Goal: Communication & Community: Participate in discussion

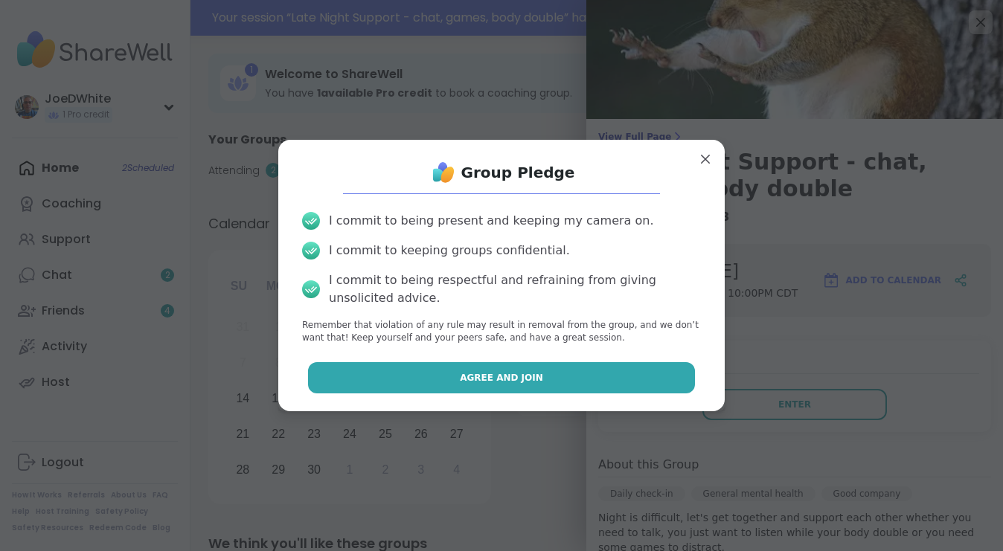
click at [561, 376] on button "Agree and Join" at bounding box center [502, 377] width 388 height 31
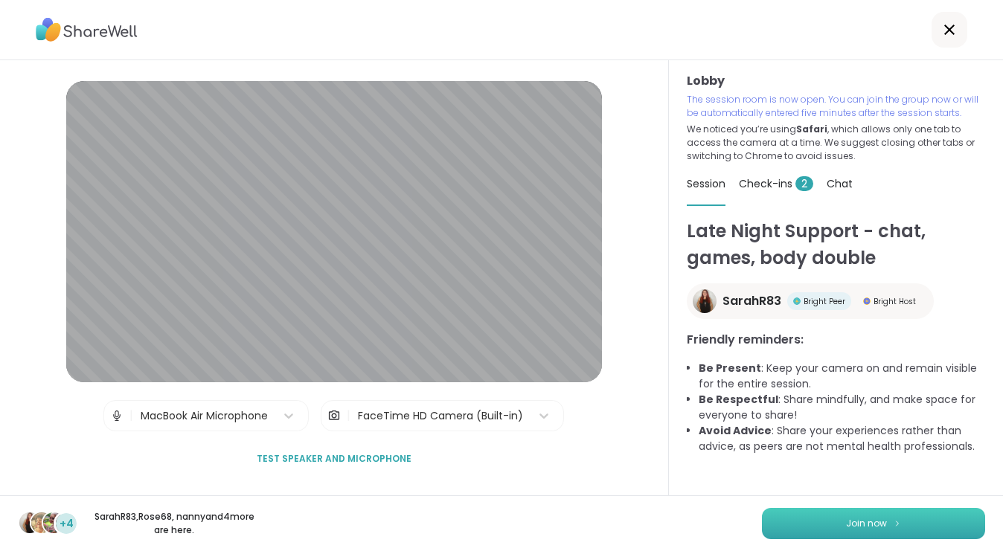
click at [840, 518] on button "Join now" at bounding box center [873, 523] width 223 height 31
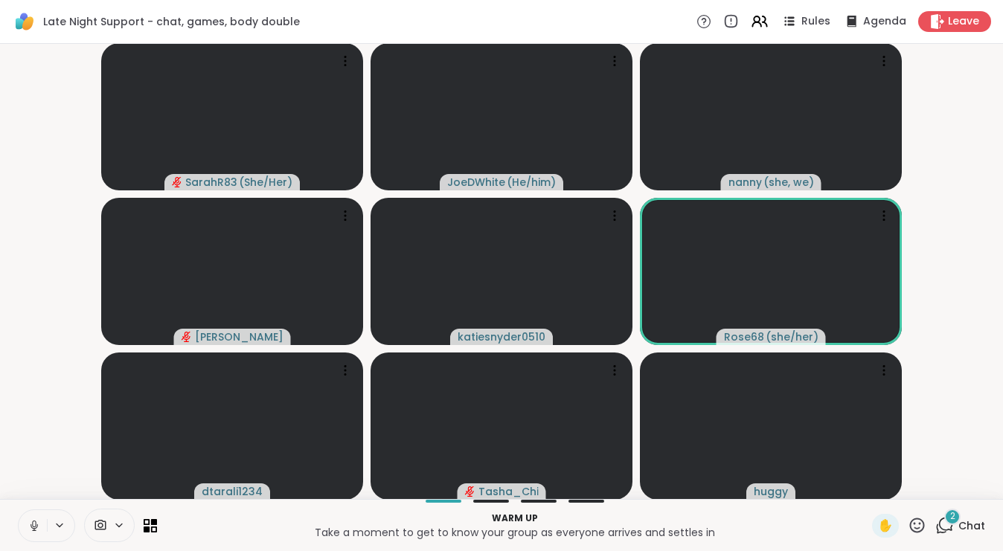
click at [47, 526] on button at bounding box center [61, 525] width 28 height 13
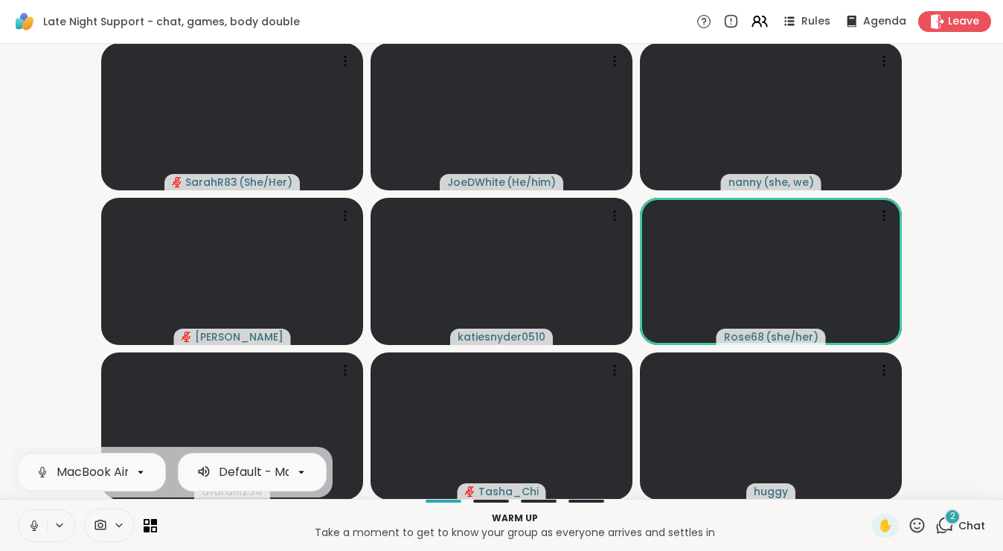
click at [39, 519] on icon at bounding box center [34, 525] width 13 height 13
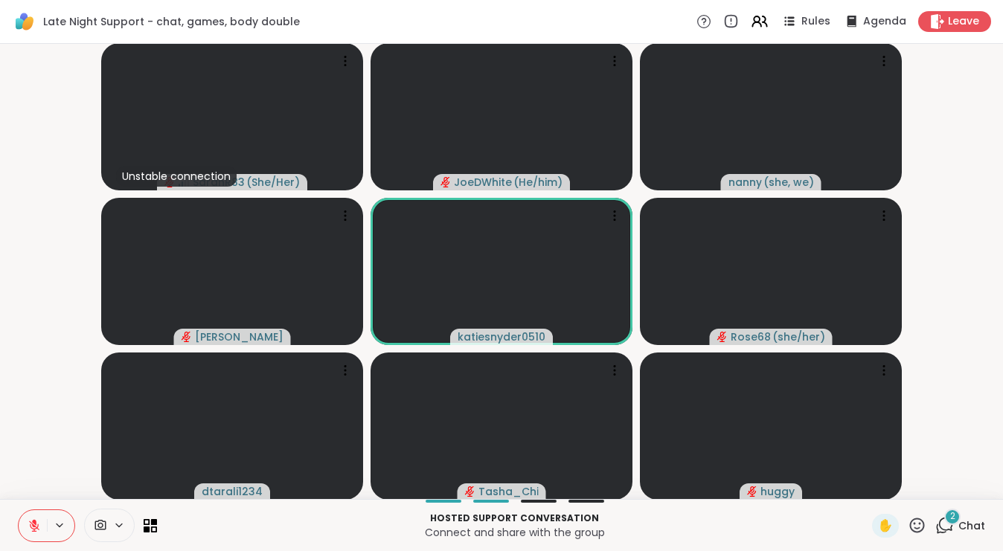
click at [960, 516] on div "2" at bounding box center [952, 517] width 16 height 16
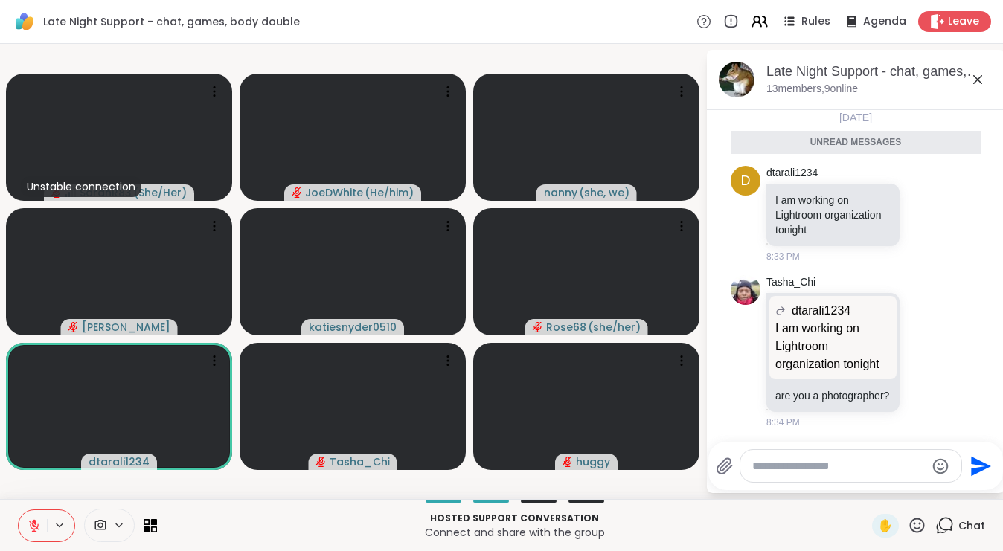
scroll to position [16, 0]
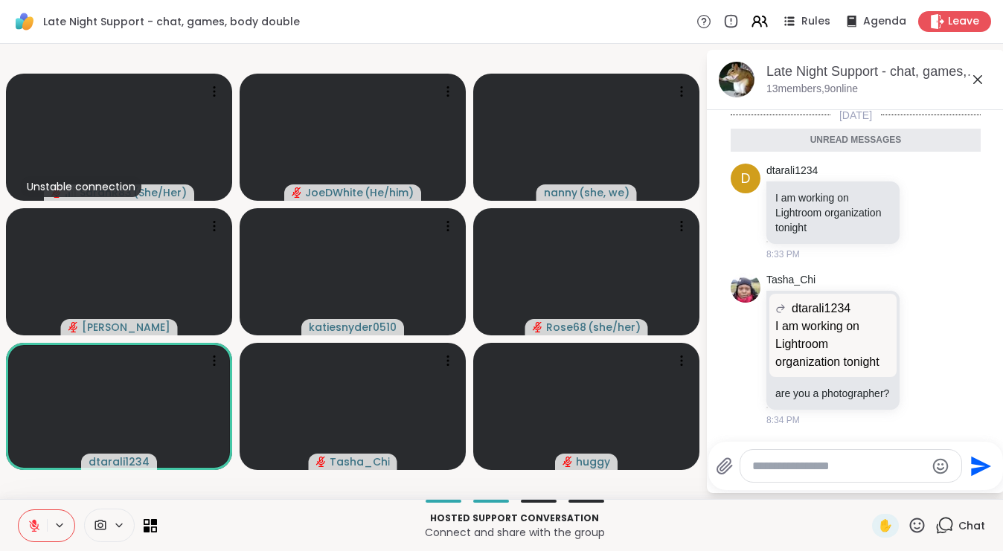
click at [830, 469] on textarea "Type your message" at bounding box center [838, 466] width 173 height 15
click at [31, 519] on icon at bounding box center [34, 525] width 13 height 13
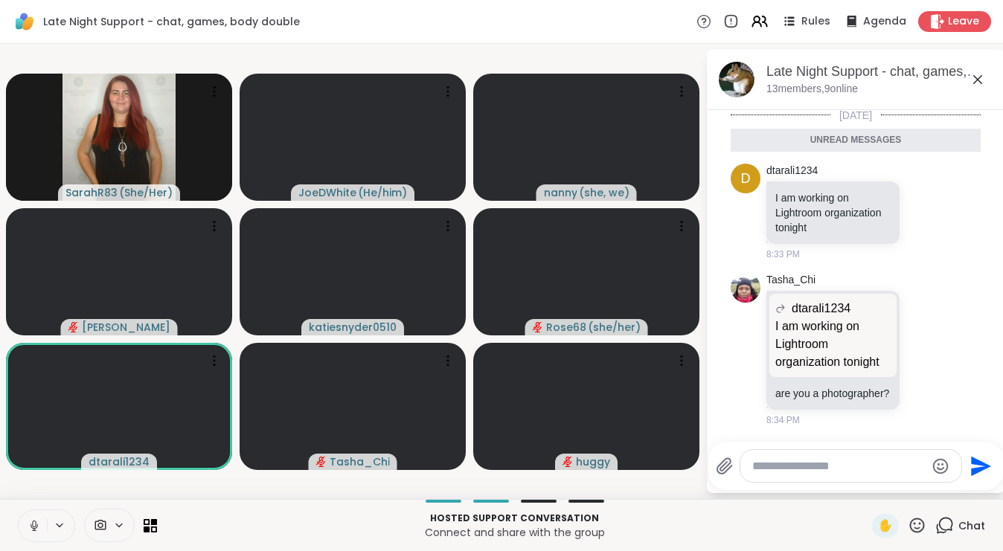
click at [43, 530] on button at bounding box center [33, 525] width 28 height 31
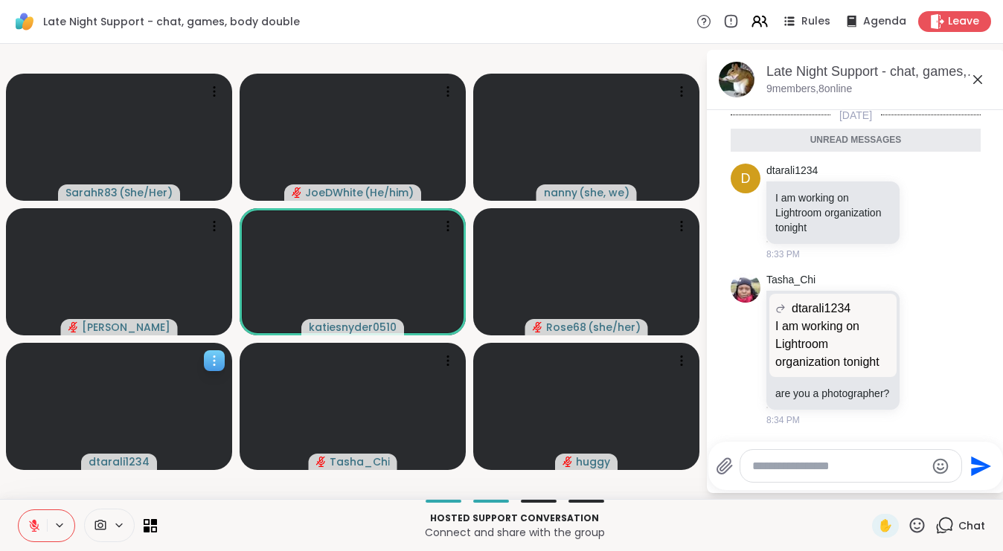
scroll to position [0, 0]
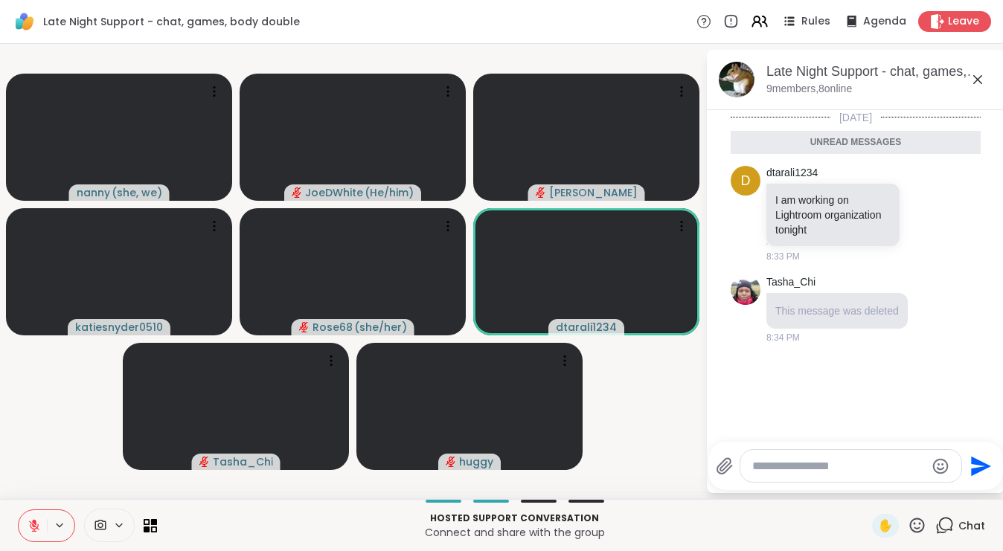
click at [36, 516] on button at bounding box center [33, 525] width 28 height 31
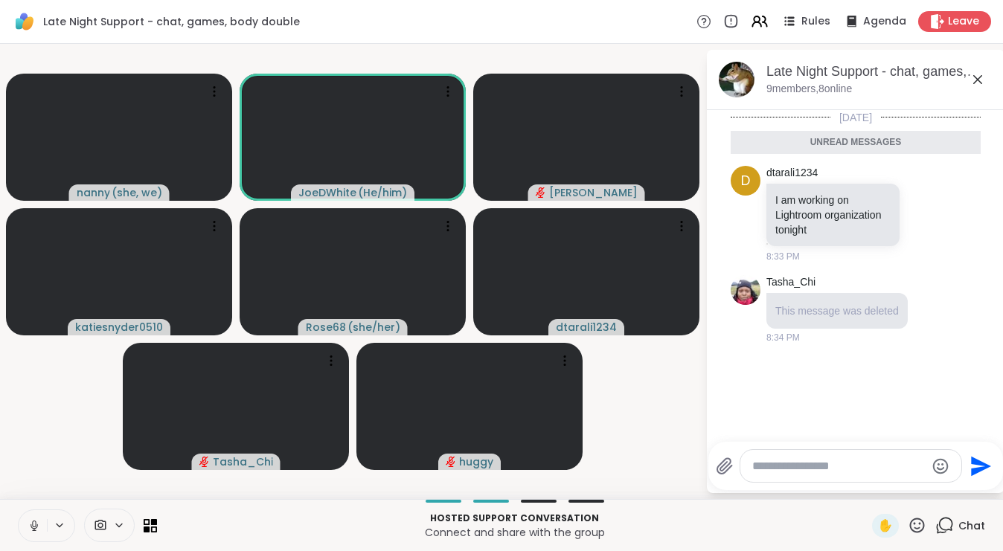
click at [42, 520] on button at bounding box center [33, 525] width 28 height 31
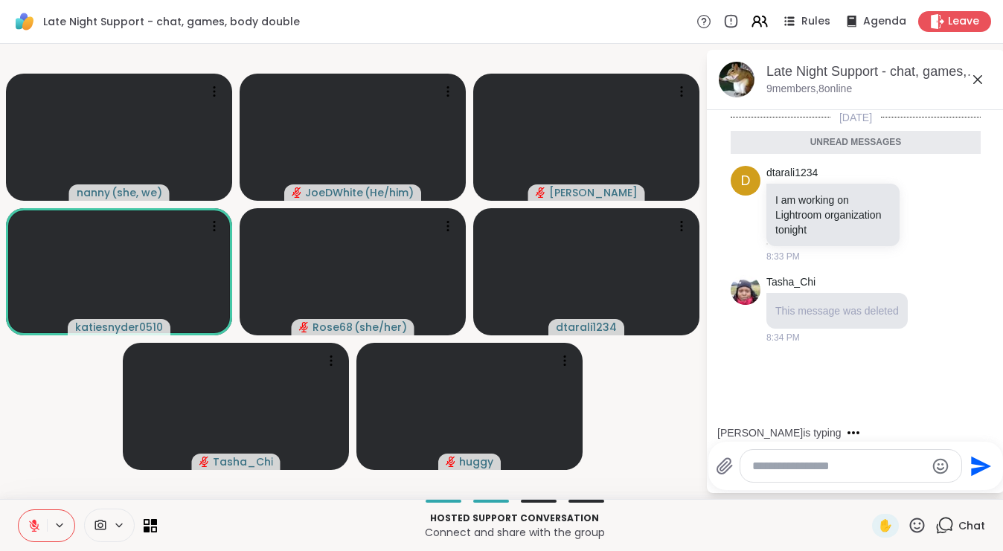
click at [83, 405] on video-player-container "nanny ( she, we ) [PERSON_NAME] ( He/him ) [PERSON_NAME] katiesnyder0510 Rose68…" at bounding box center [352, 271] width 687 height 443
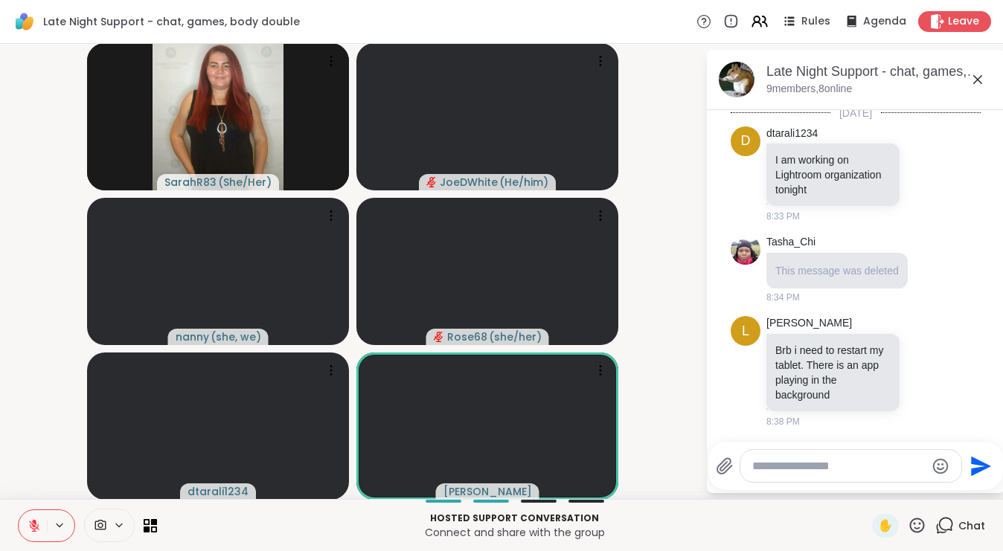
scroll to position [1, 0]
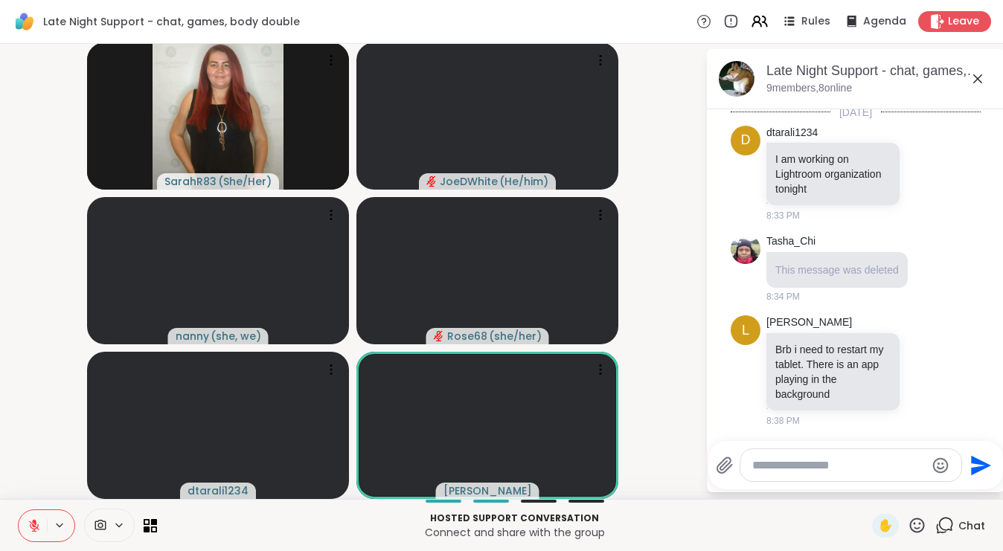
click at [786, 461] on textarea "Type your message" at bounding box center [838, 465] width 173 height 15
type textarea "**********"
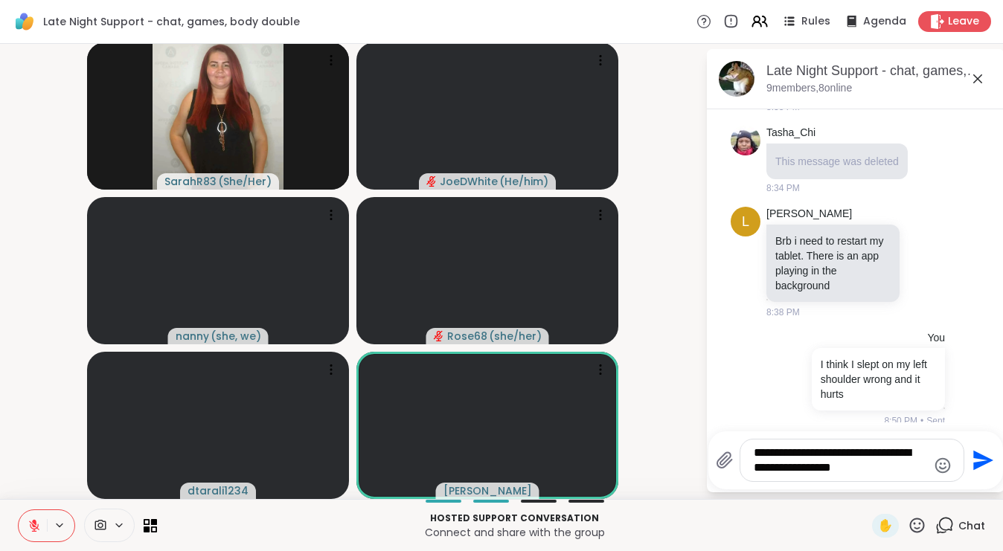
type textarea "**********"
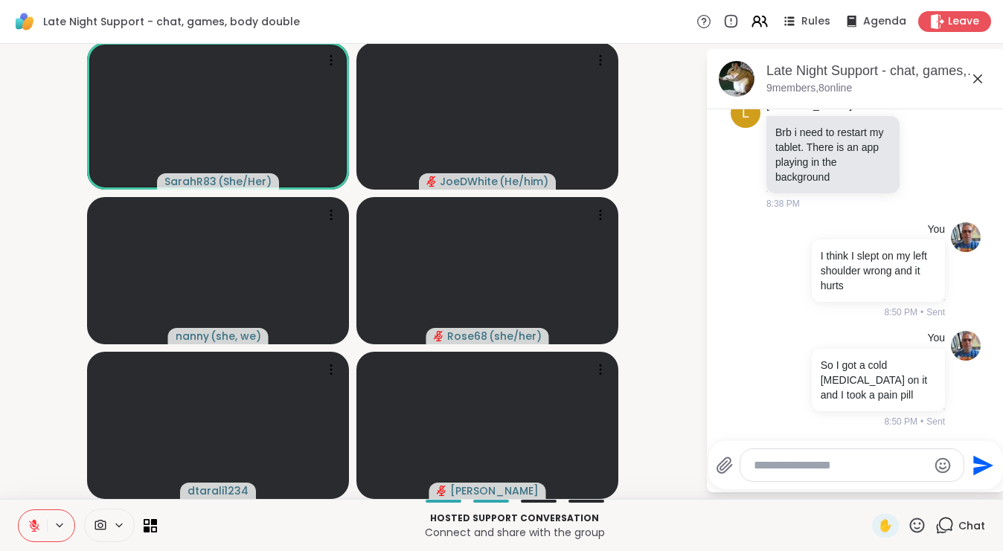
click at [36, 530] on icon at bounding box center [34, 525] width 13 height 13
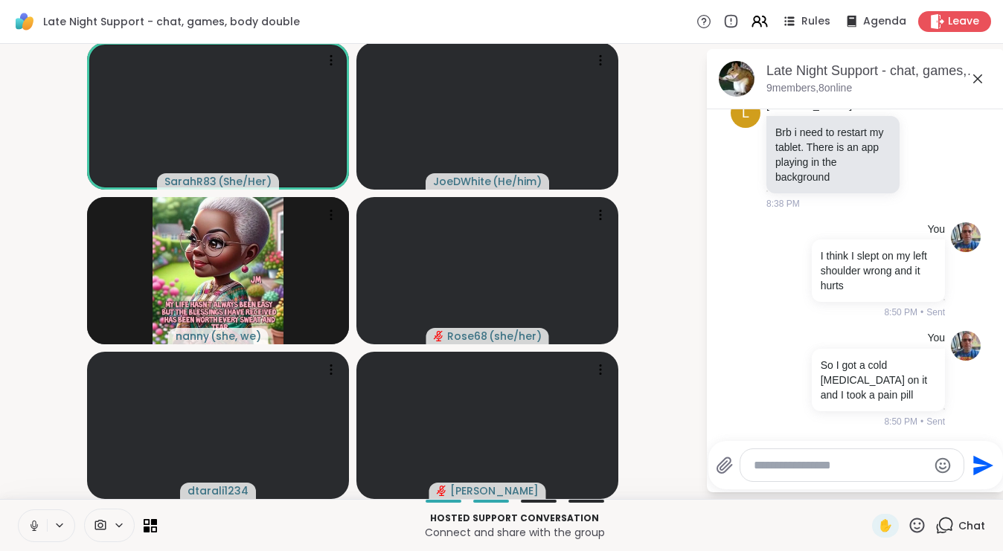
click at [29, 533] on button at bounding box center [33, 525] width 28 height 31
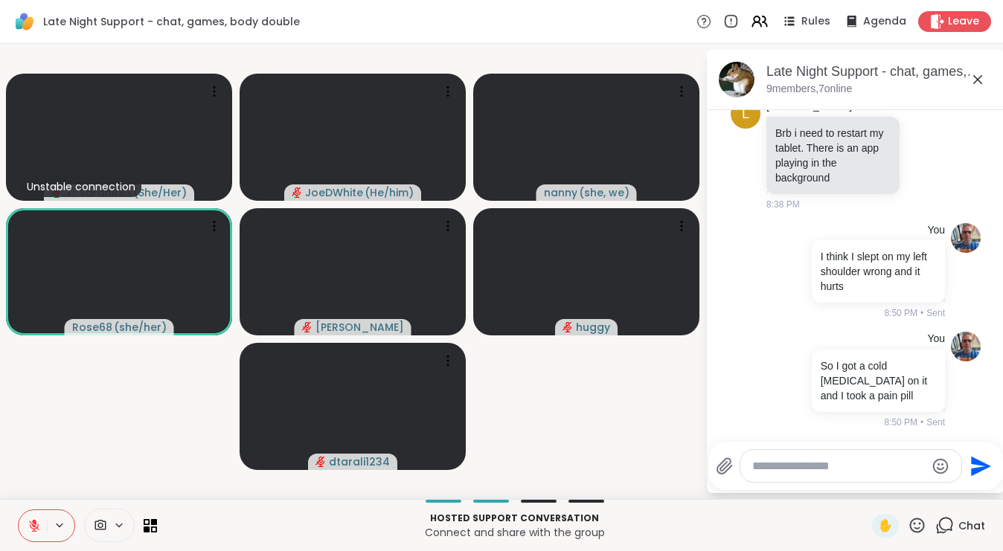
scroll to position [243, 0]
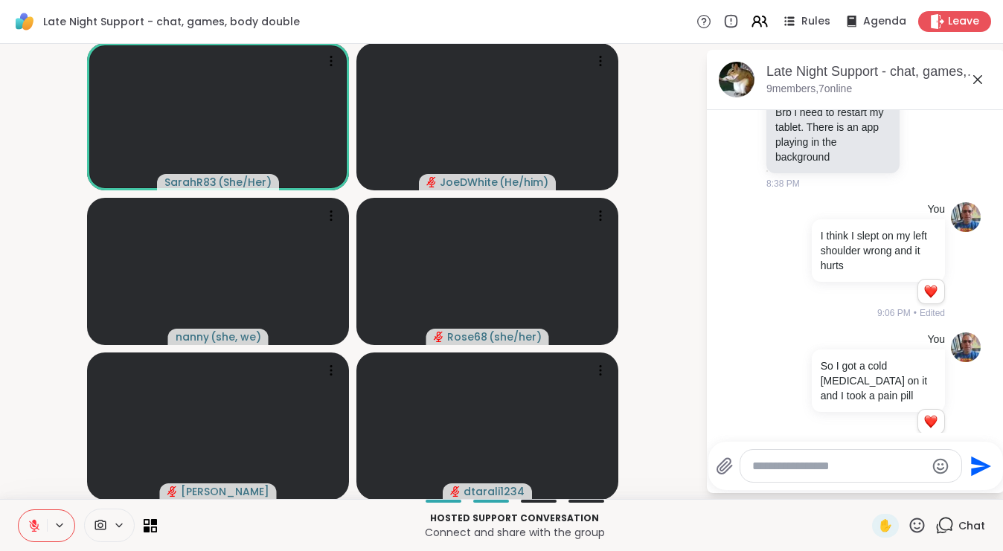
click at [39, 534] on button at bounding box center [33, 525] width 28 height 31
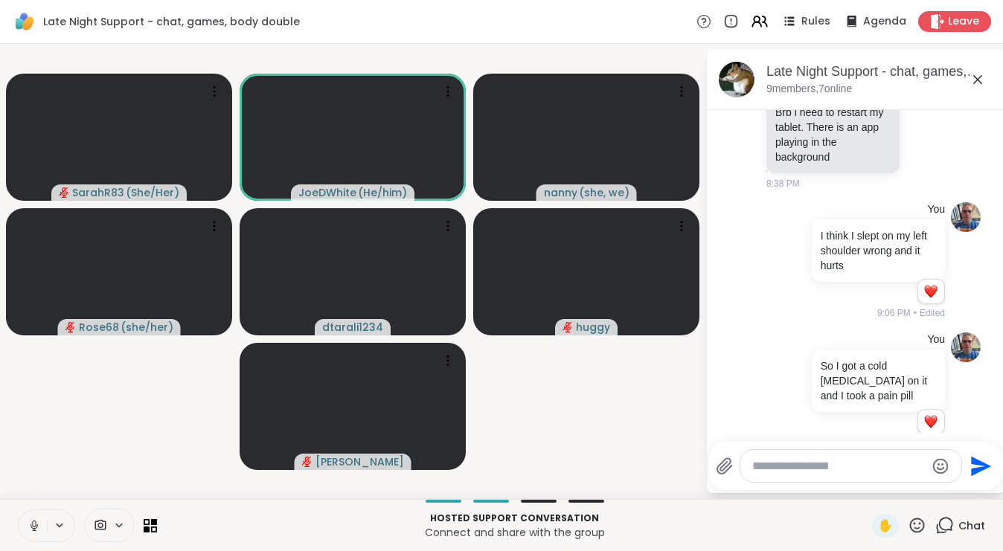
click at [29, 522] on icon at bounding box center [34, 525] width 13 height 13
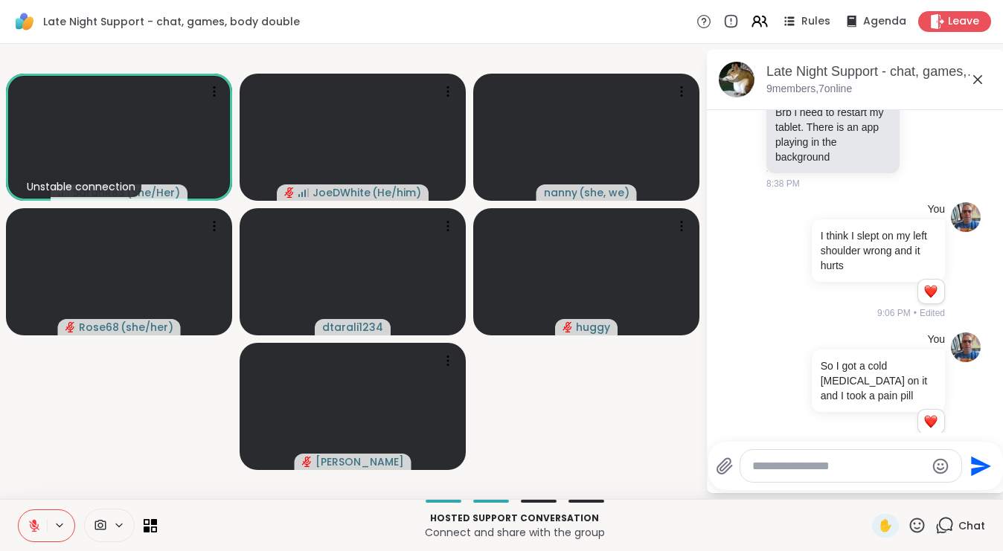
click at [28, 531] on icon at bounding box center [34, 525] width 13 height 13
click at [32, 520] on icon at bounding box center [34, 525] width 13 height 13
click at [39, 521] on icon at bounding box center [34, 525] width 13 height 13
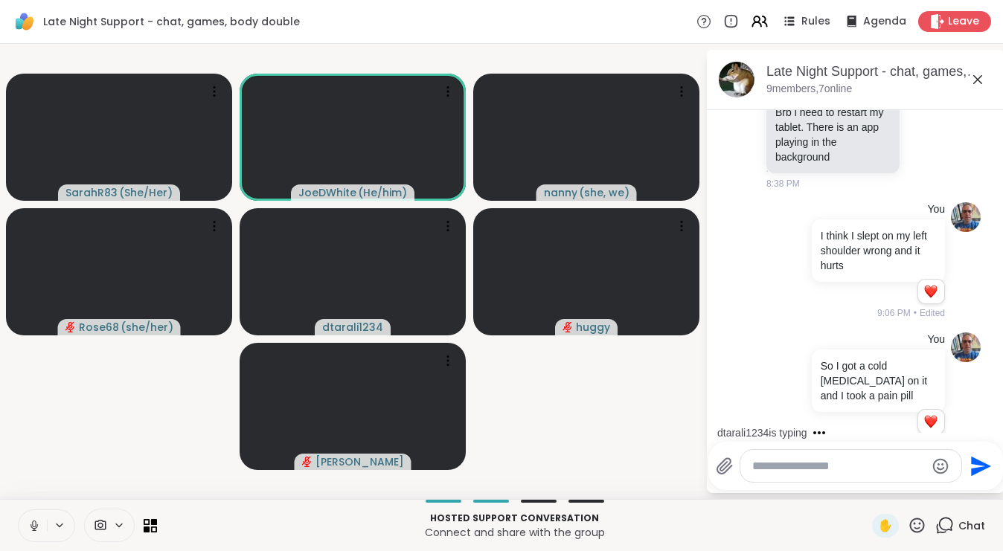
click at [37, 521] on icon at bounding box center [34, 525] width 13 height 13
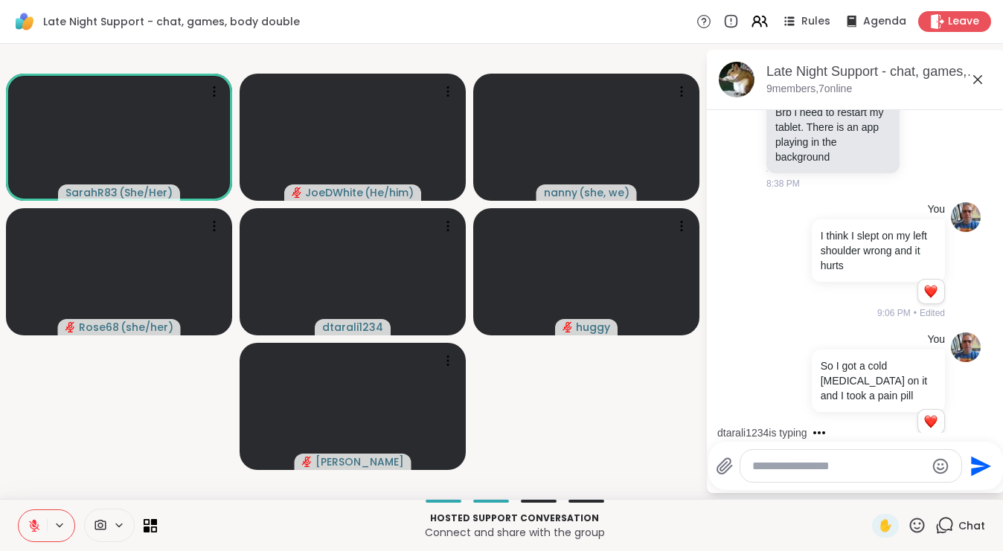
click at [812, 468] on textarea "Type your message" at bounding box center [838, 466] width 173 height 15
click at [763, 466] on textarea "Type your message" at bounding box center [838, 466] width 173 height 15
click at [782, 461] on textarea "Type your message" at bounding box center [838, 466] width 173 height 15
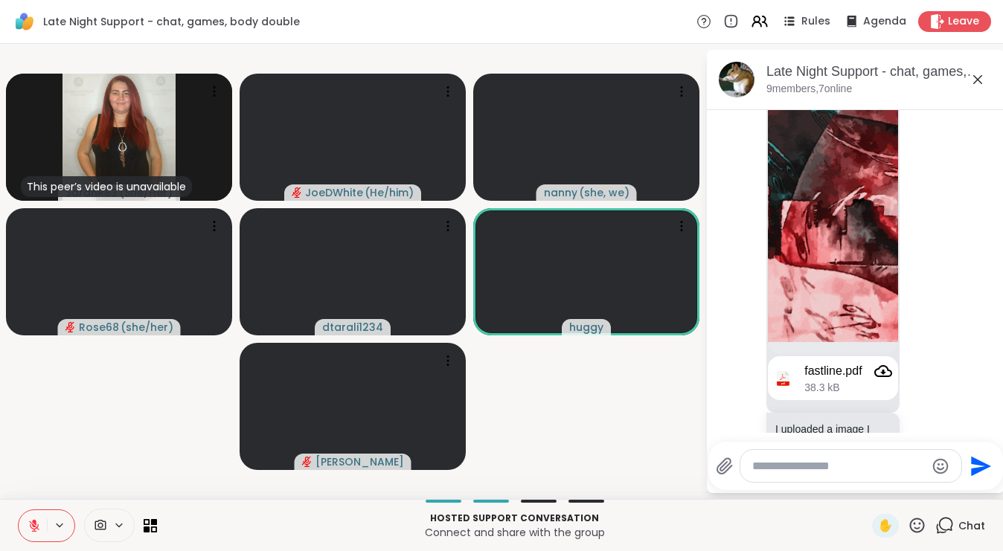
scroll to position [742, 0]
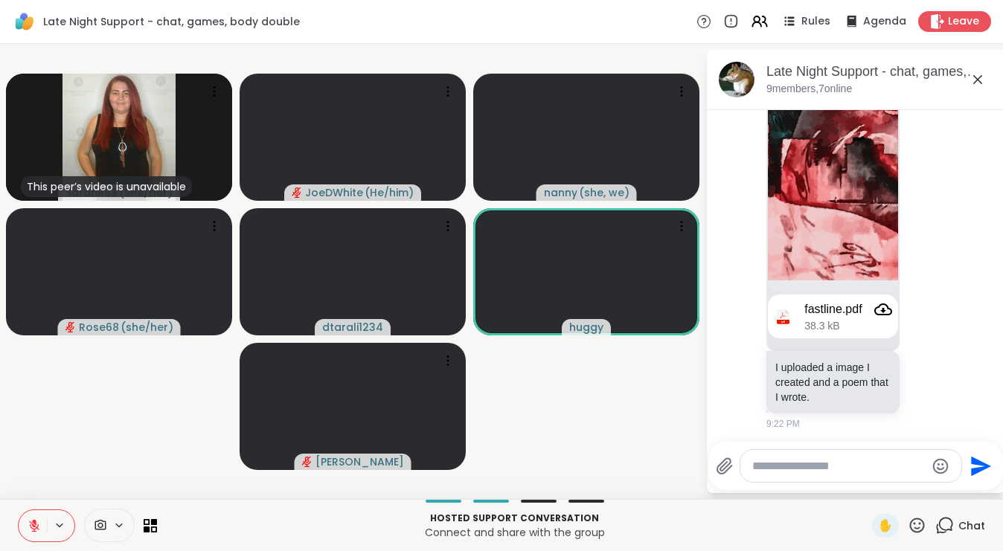
click at [974, 83] on icon at bounding box center [977, 79] width 9 height 9
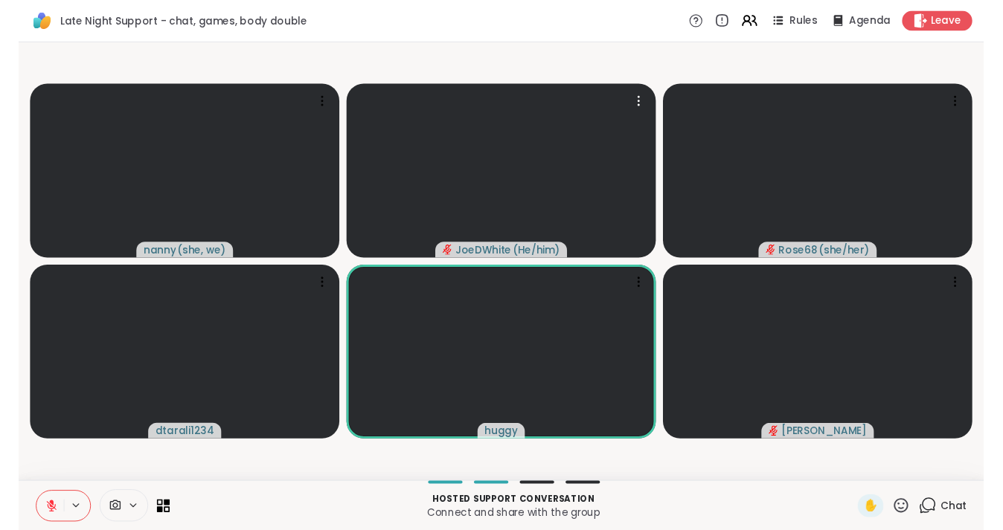
scroll to position [0, 0]
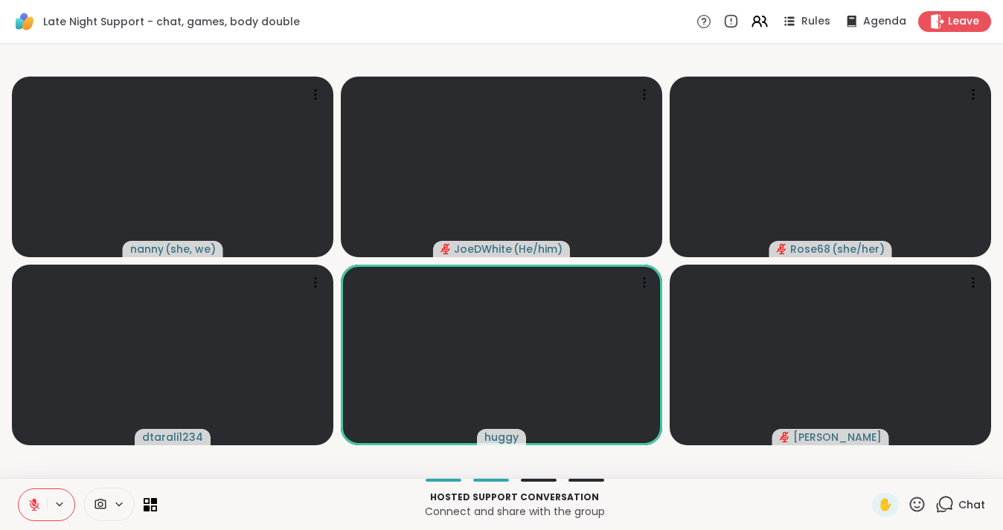
click at [966, 500] on span "Chat" at bounding box center [971, 505] width 27 height 15
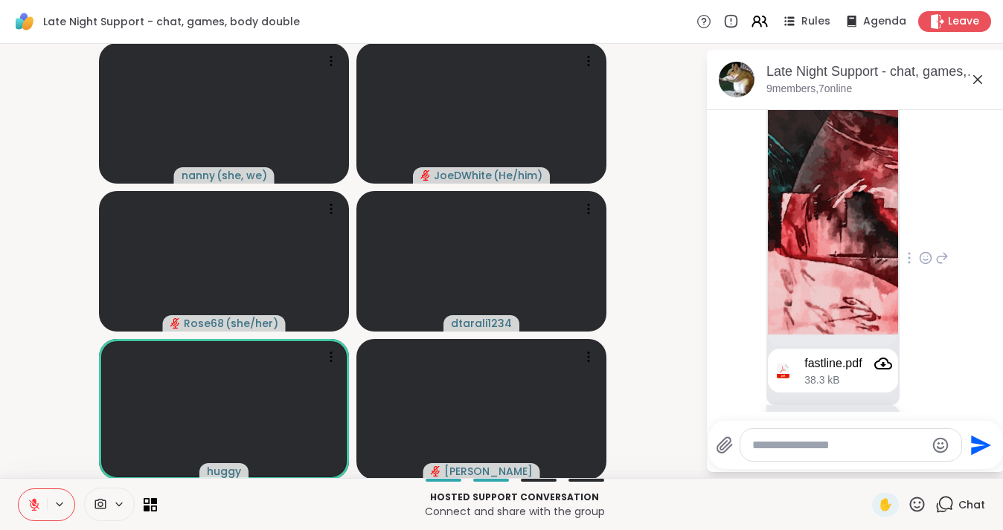
scroll to position [673, 0]
click at [928, 259] on icon at bounding box center [925, 257] width 11 height 11
click at [771, 233] on button "Select Reaction: Thumbs up" at bounding box center [775, 234] width 30 height 30
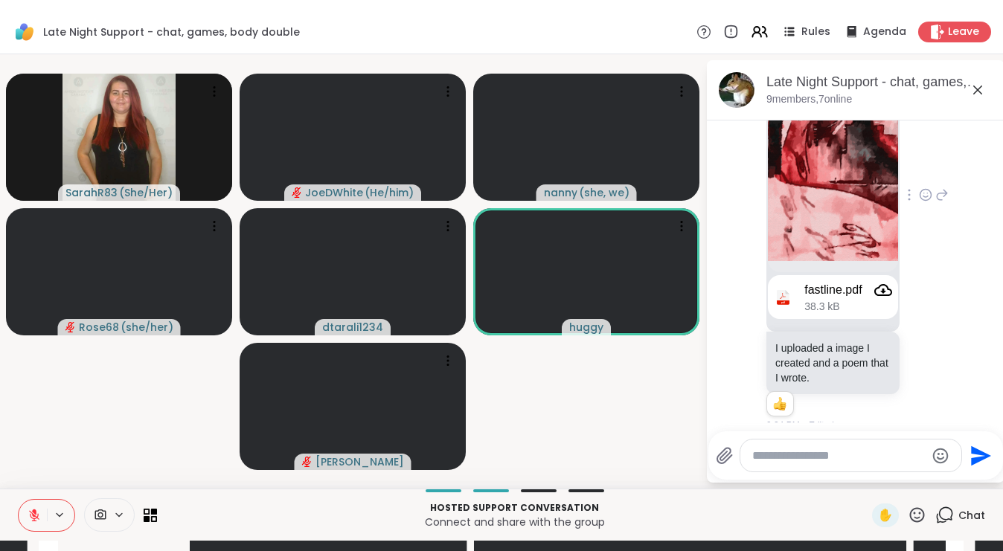
scroll to position [768, 0]
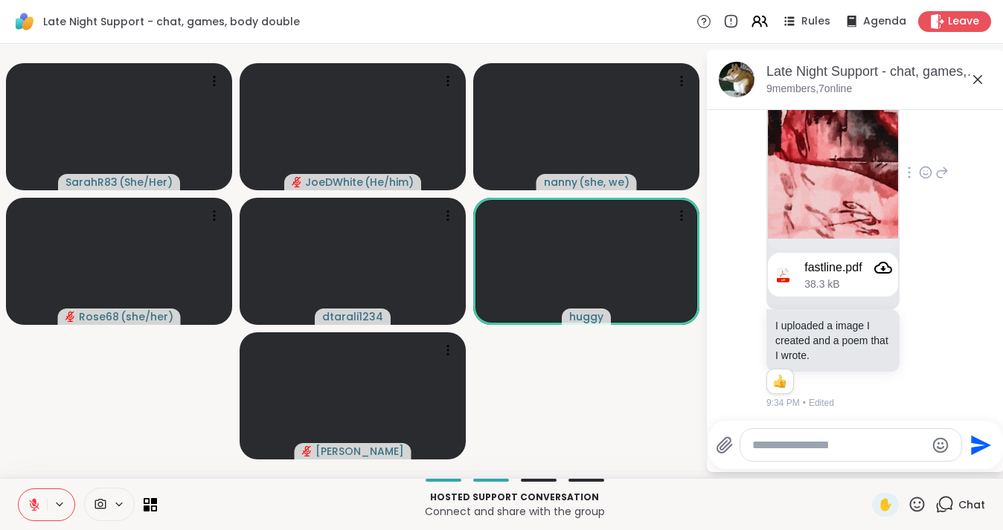
click at [890, 263] on icon "Attachment" at bounding box center [883, 268] width 18 height 18
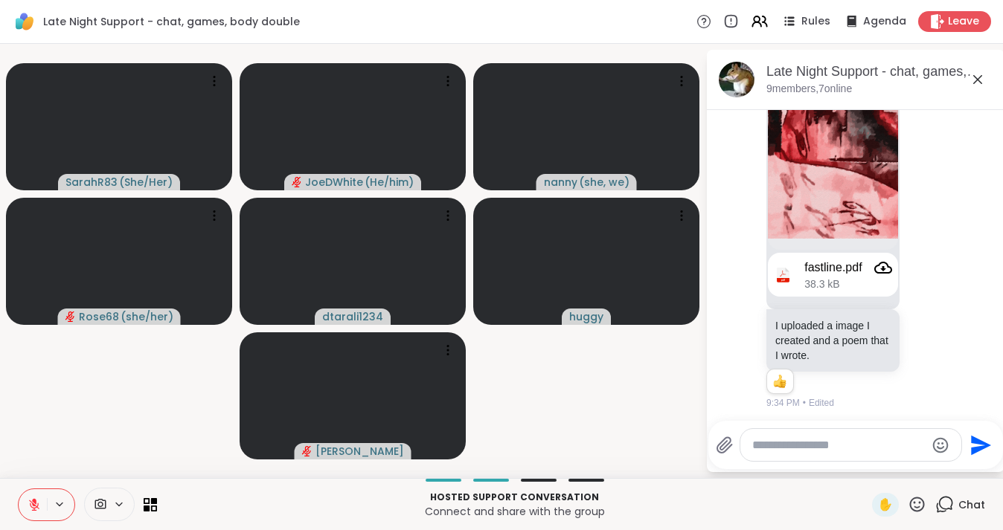
click at [567, 424] on video-player-container "SarahR83 ( She/Her ) JoeDWhite ( He/him ) nanny ( she, we ) Rose68 ( she/her ) …" at bounding box center [352, 261] width 687 height 423
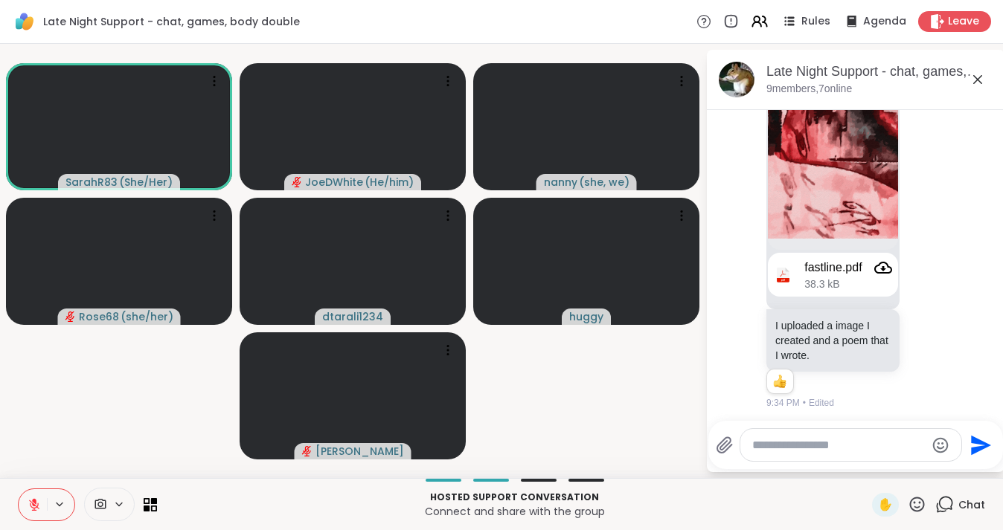
click at [32, 507] on icon at bounding box center [34, 505] width 10 height 10
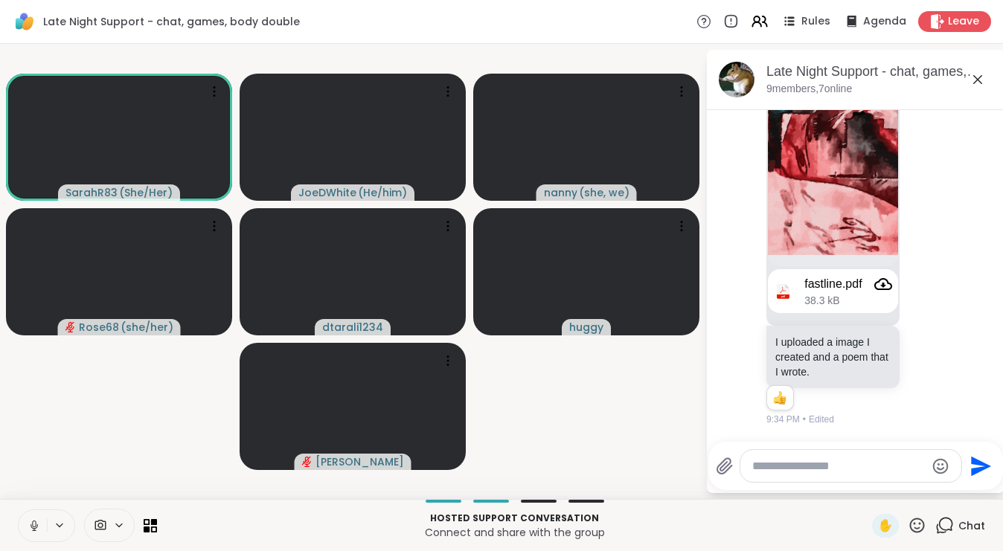
scroll to position [683, 0]
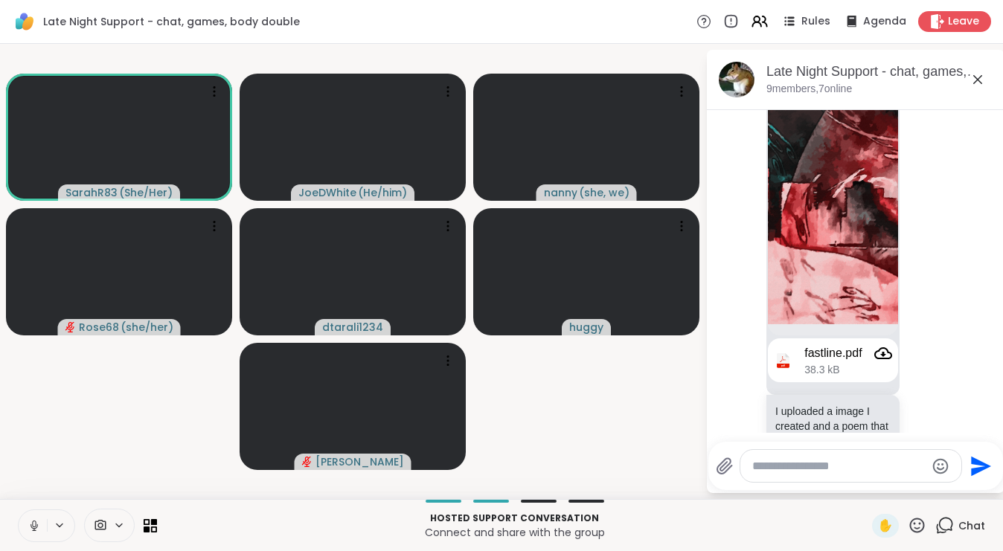
click at [861, 175] on img at bounding box center [833, 183] width 130 height 283
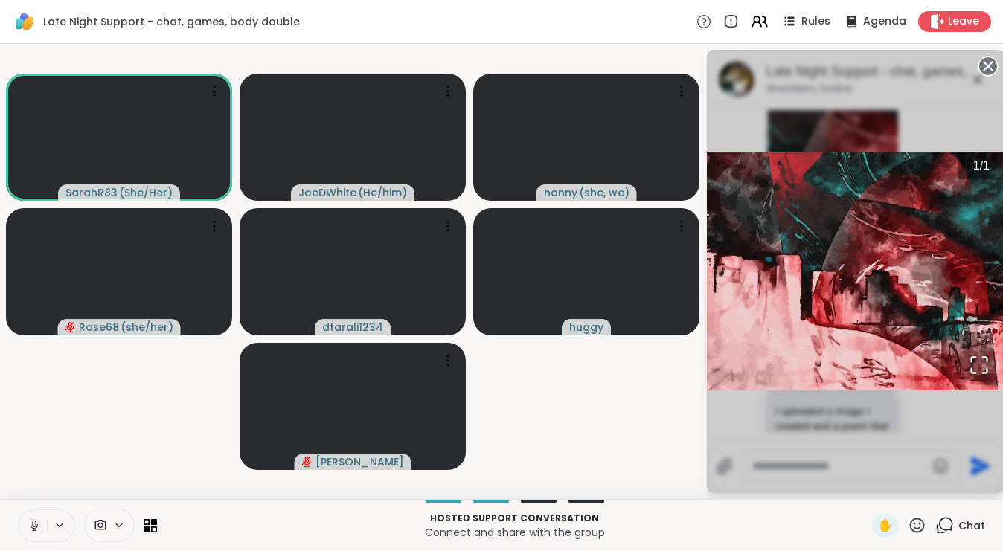
click at [621, 394] on video-player-container "SarahR83 ( She/Her ) JoeDWhite ( He/him ) nanny ( she, we ) Rose68 ( she/her ) …" at bounding box center [352, 271] width 687 height 443
click at [993, 61] on circle at bounding box center [988, 66] width 18 height 18
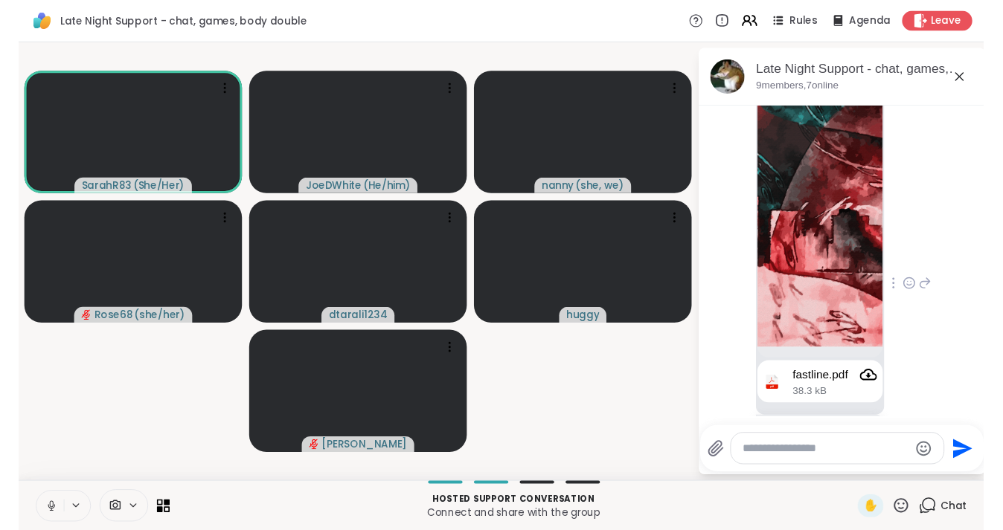
scroll to position [597, 0]
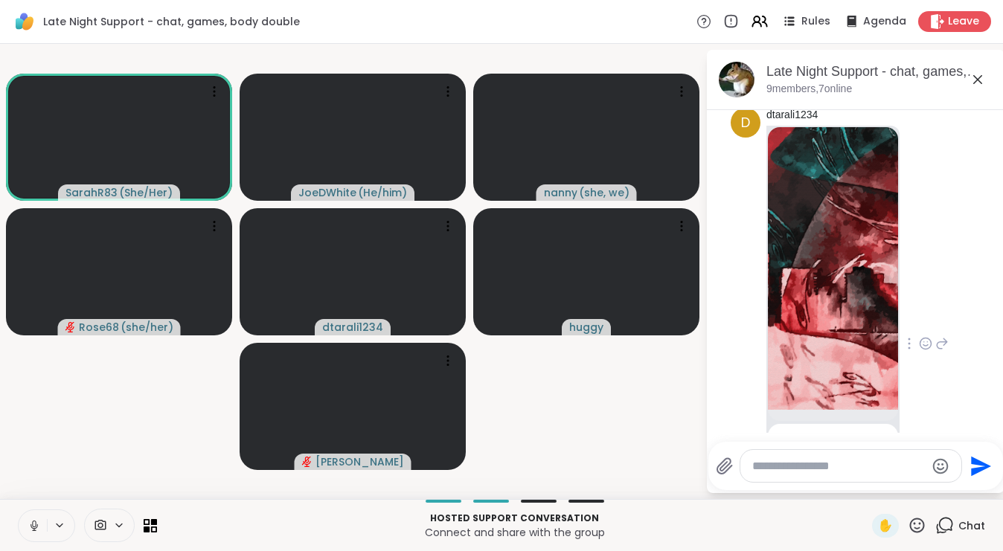
click at [859, 204] on img at bounding box center [833, 268] width 130 height 283
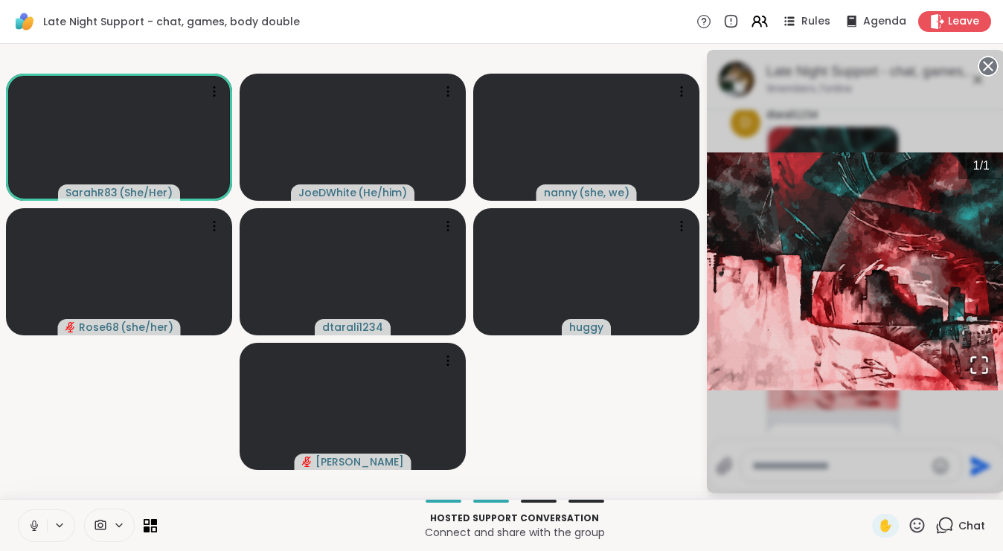
click at [629, 440] on video-player-container "SarahR83 ( She/Her ) JoeDWhite ( He/him ) nanny ( she, we ) Rose68 ( she/her ) …" at bounding box center [352, 271] width 687 height 443
click at [988, 70] on circle at bounding box center [988, 66] width 18 height 18
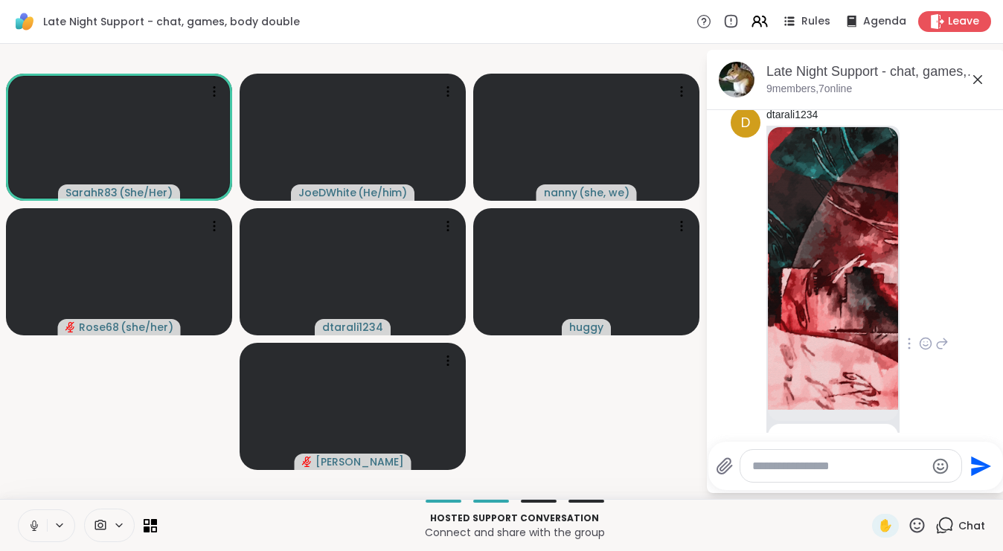
click at [164, 415] on video-player-container "SarahR83 ( She/Her ) JoeDWhite ( He/him ) nanny ( she, we ) Rose68 ( she/her ) …" at bounding box center [352, 271] width 687 height 443
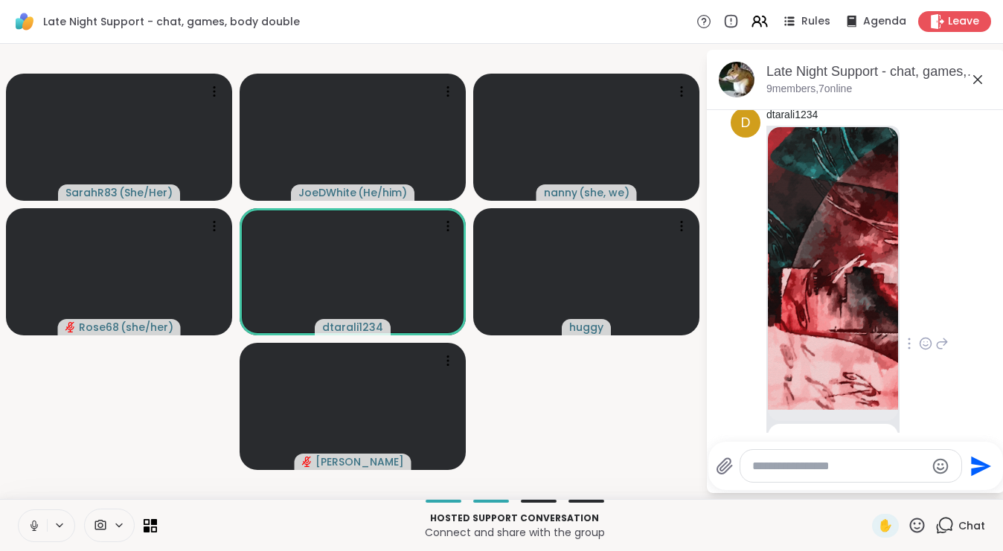
click at [841, 283] on img at bounding box center [833, 268] width 130 height 283
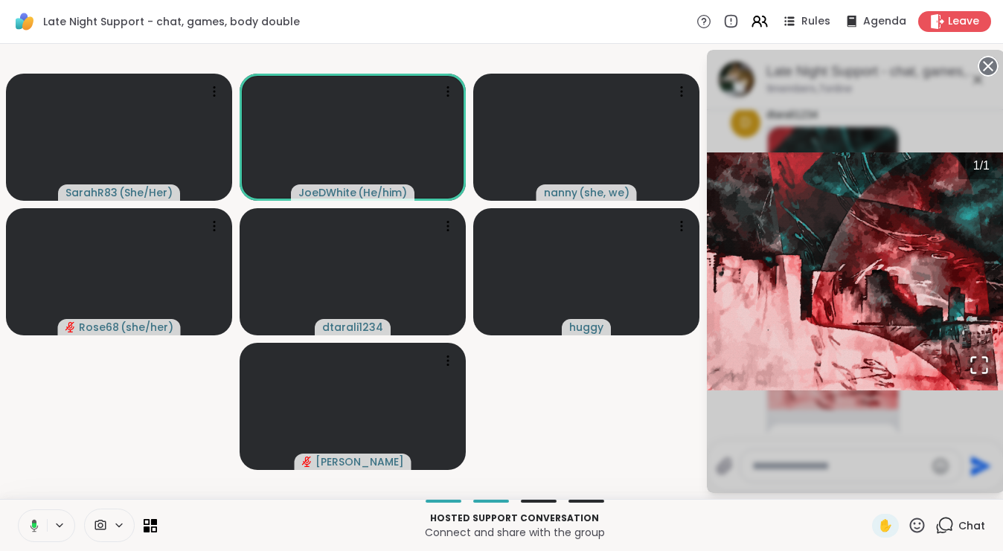
click at [588, 490] on video-player-container "SarahR83 ( She/Her ) JoeDWhite ( He/him ) nanny ( she, we ) Rose68 ( she/her ) …" at bounding box center [352, 271] width 687 height 443
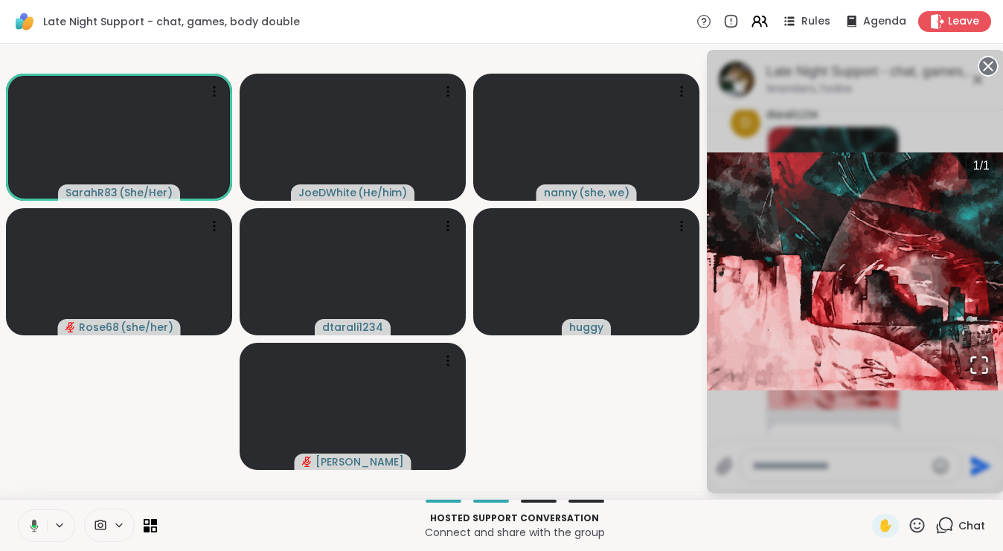
click at [991, 69] on icon at bounding box center [988, 66] width 21 height 21
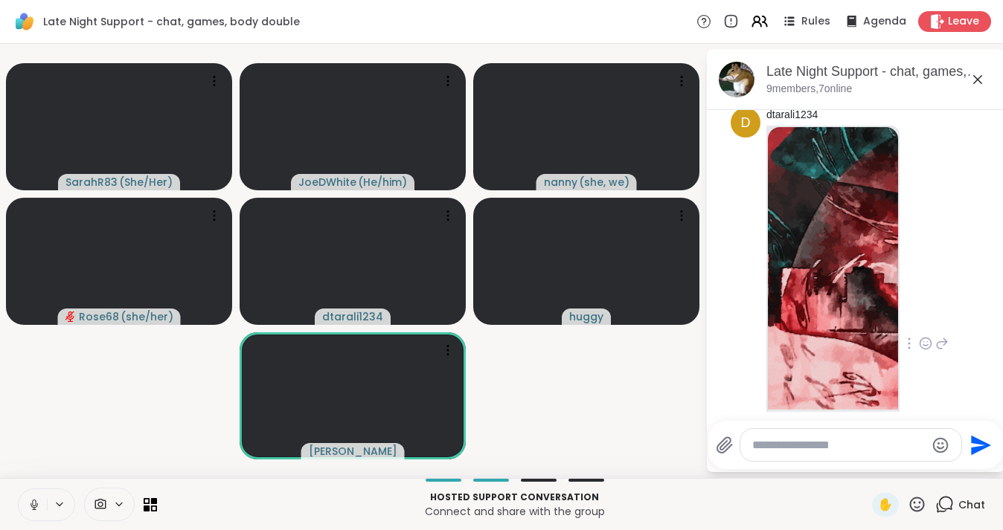
click at [720, 446] on icon at bounding box center [725, 446] width 18 height 18
click at [0, 0] on input "file" at bounding box center [0, 0] width 0 height 0
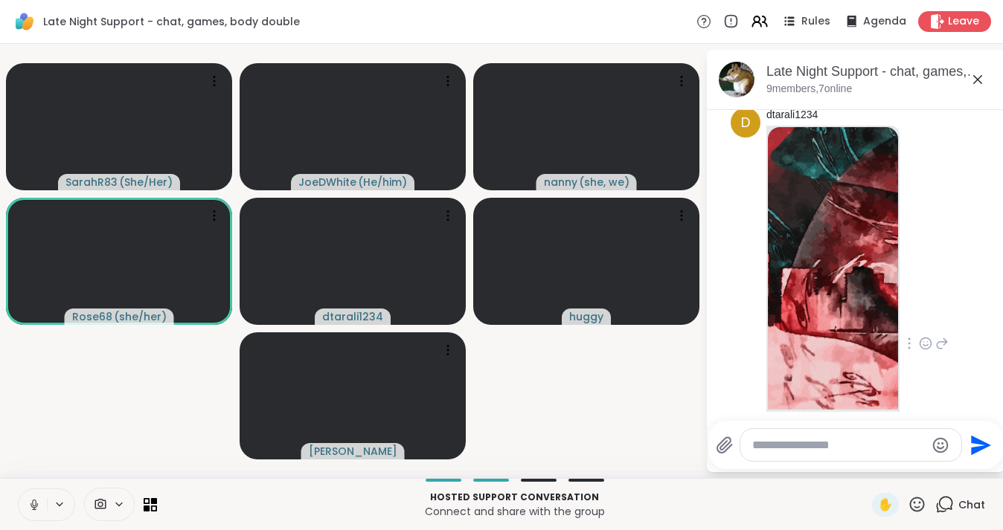
click at [806, 451] on textarea "Type your message" at bounding box center [838, 445] width 173 height 15
click at [27, 498] on button at bounding box center [33, 505] width 28 height 31
click at [31, 504] on icon at bounding box center [34, 505] width 10 height 10
click at [980, 81] on icon at bounding box center [978, 80] width 18 height 18
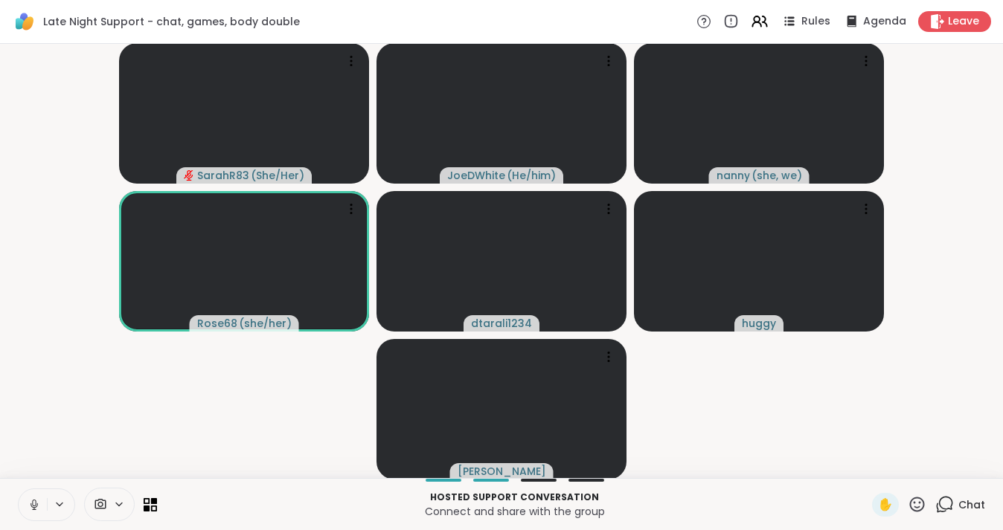
click at [41, 504] on button at bounding box center [33, 505] width 28 height 31
click at [28, 504] on icon at bounding box center [34, 504] width 13 height 13
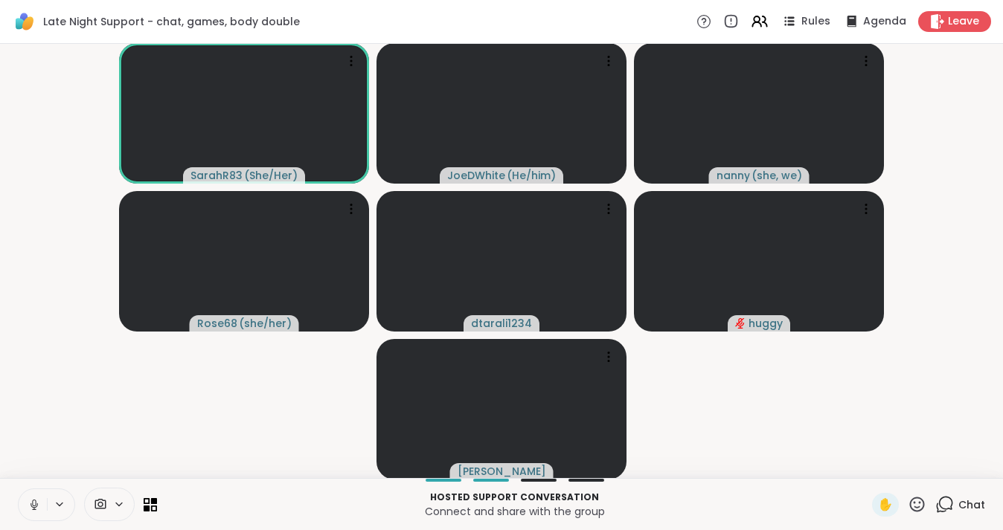
click at [33, 503] on icon at bounding box center [34, 504] width 13 height 13
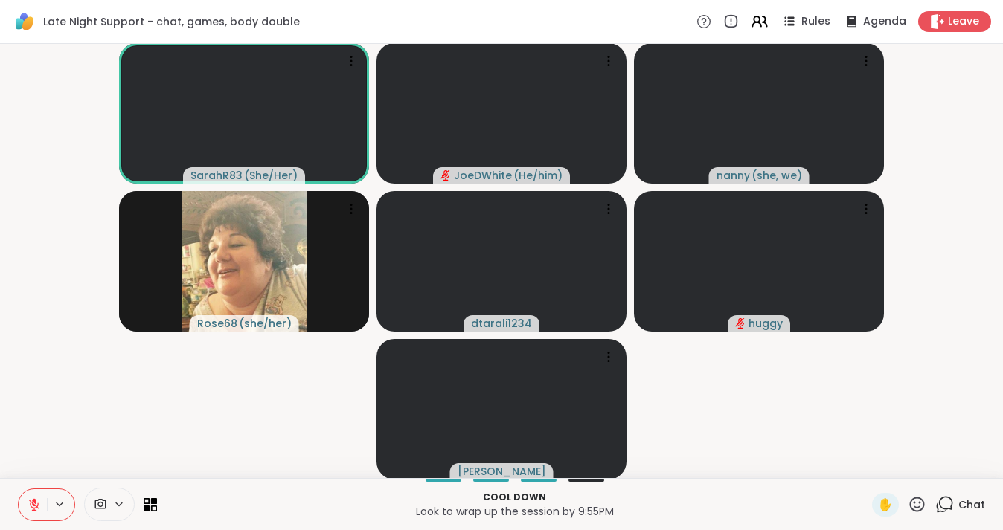
click at [36, 501] on icon at bounding box center [34, 501] width 4 height 6
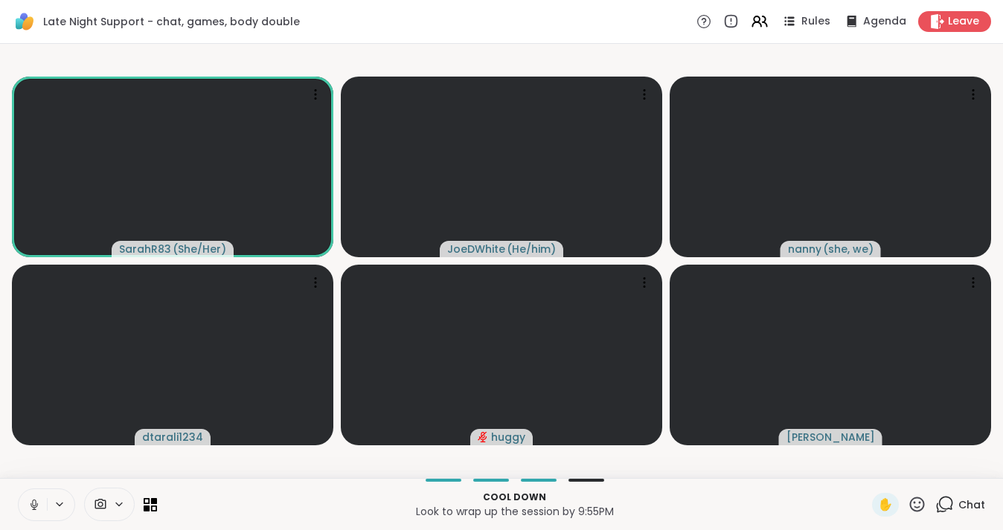
click at [33, 501] on icon at bounding box center [34, 503] width 4 height 7
click at [42, 502] on button at bounding box center [33, 505] width 28 height 31
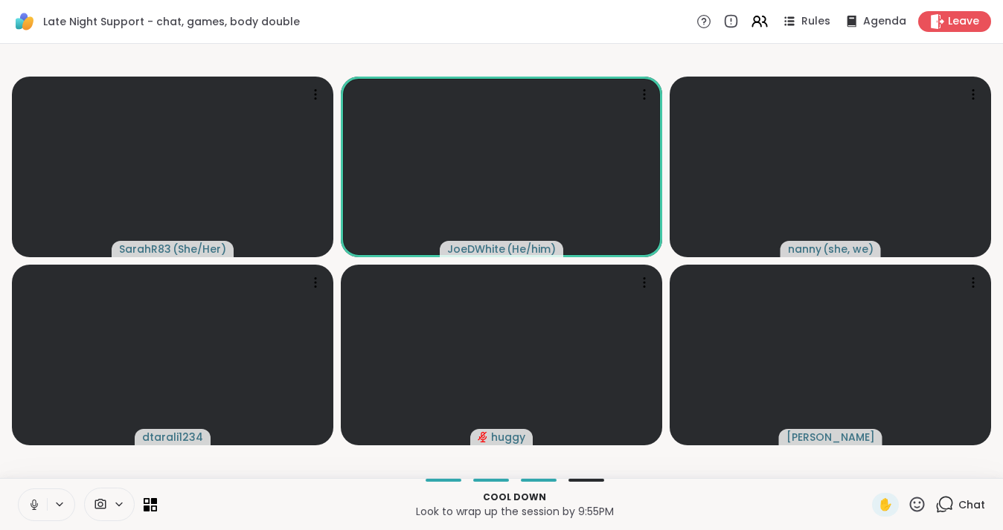
click at [29, 504] on icon at bounding box center [34, 504] width 13 height 13
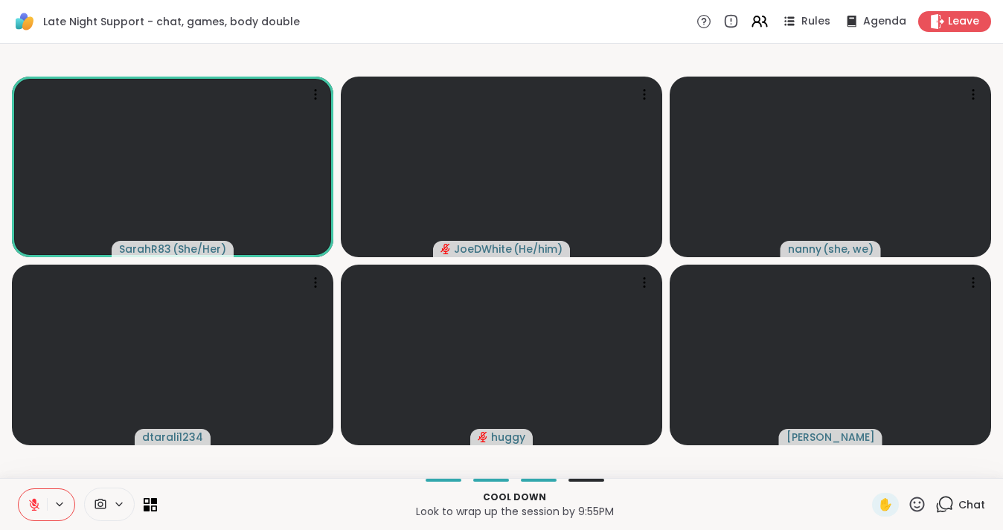
click at [33, 507] on icon at bounding box center [34, 504] width 13 height 13
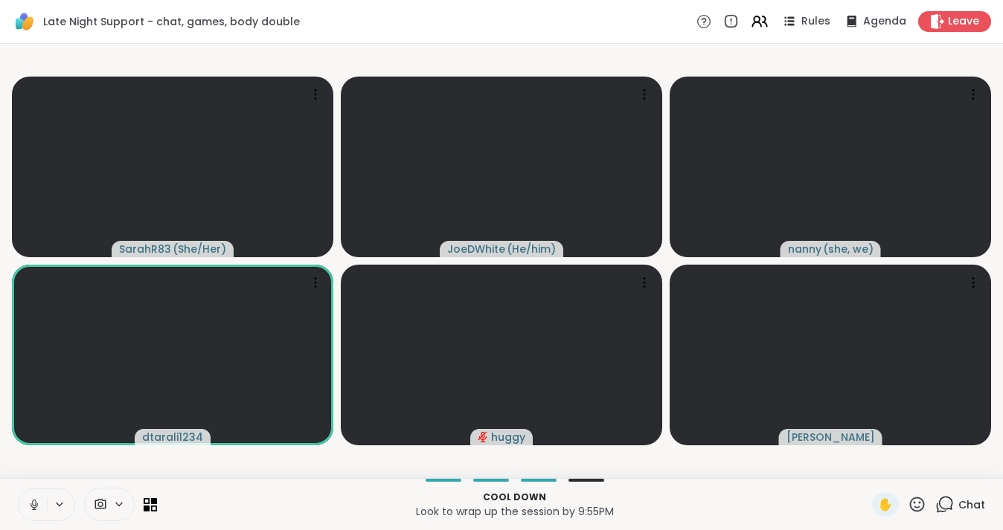
click at [35, 503] on icon at bounding box center [34, 504] width 13 height 13
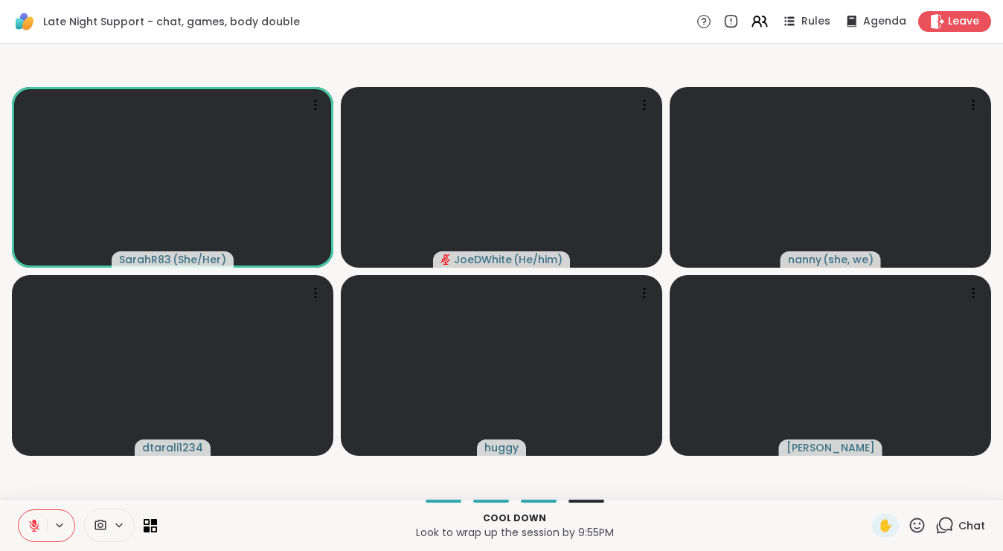
click at [33, 510] on button at bounding box center [33, 525] width 28 height 31
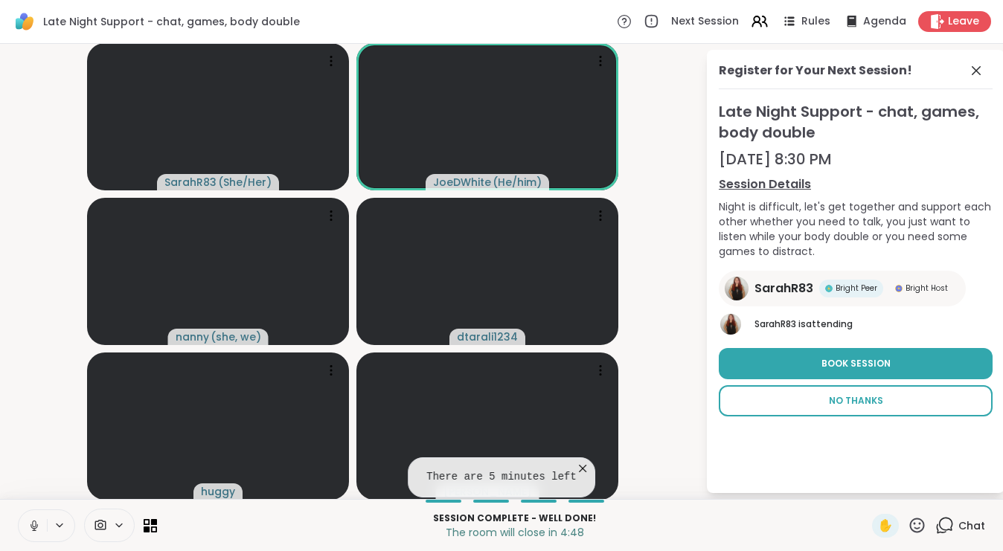
click at [840, 402] on span "No Thanks" at bounding box center [856, 400] width 54 height 13
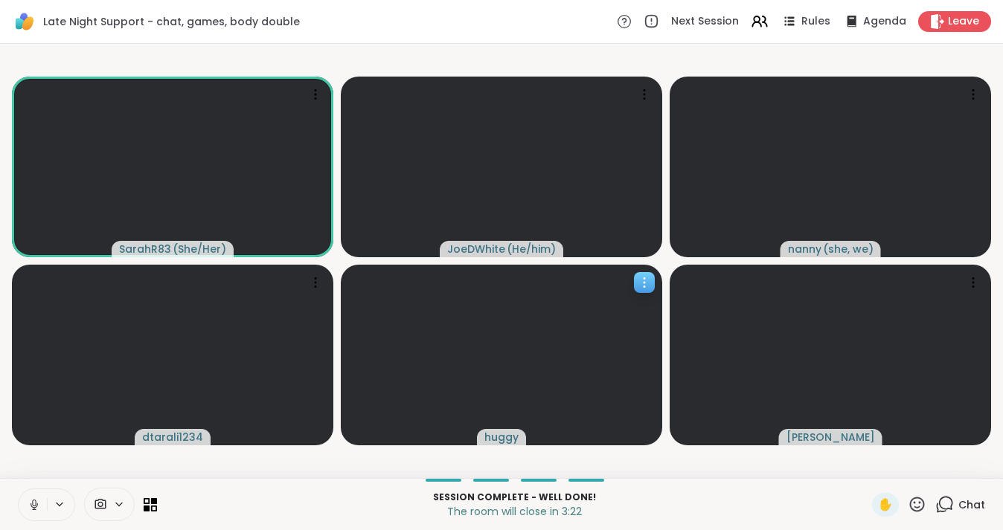
scroll to position [0, 0]
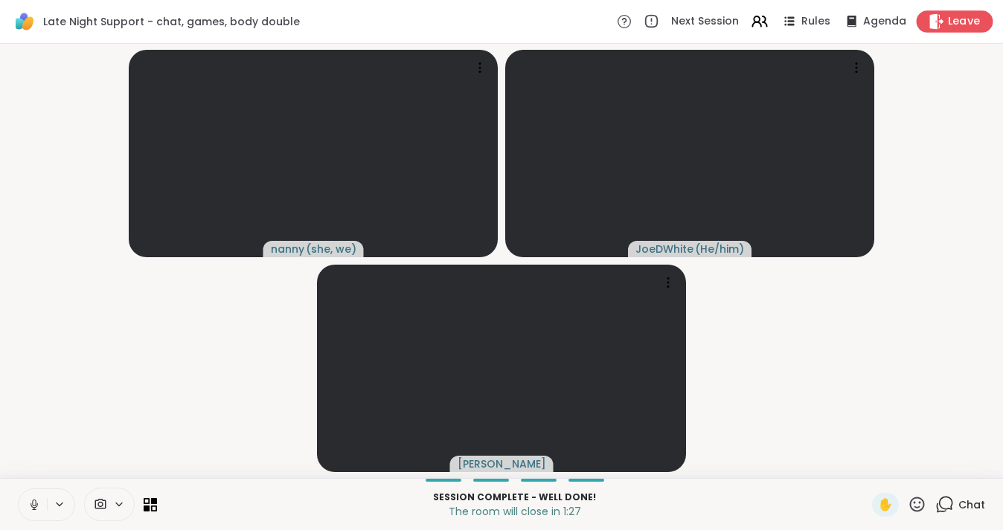
click at [952, 23] on span "Leave" at bounding box center [964, 22] width 33 height 16
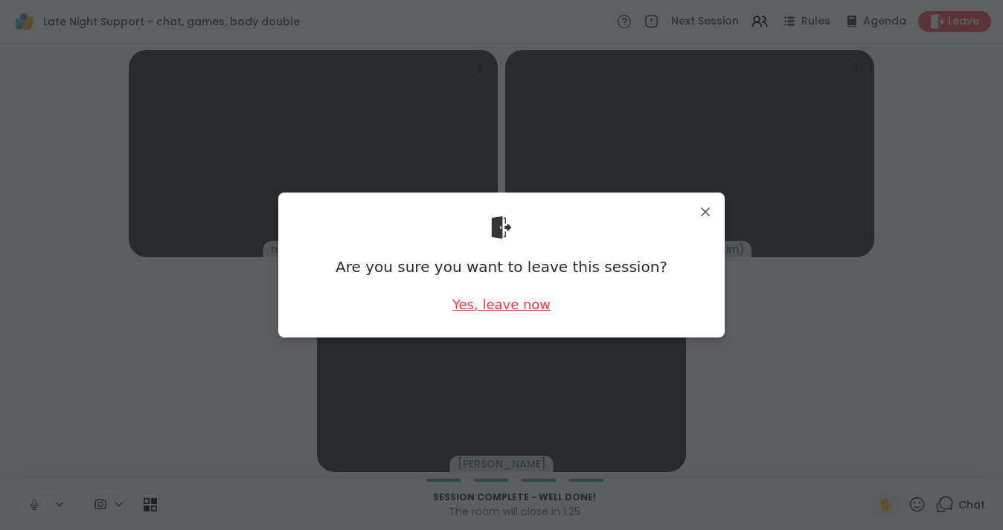
click at [534, 298] on div "Yes, leave now" at bounding box center [501, 304] width 98 height 19
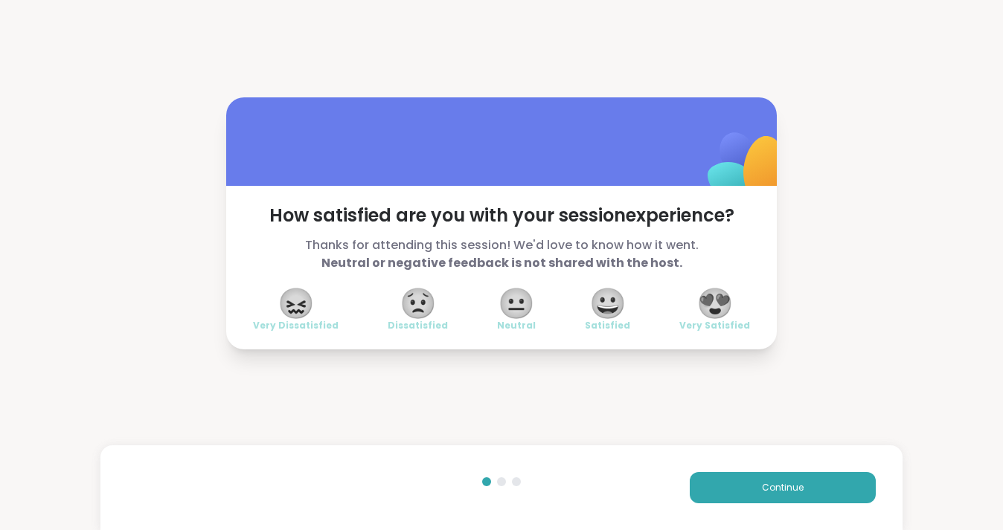
click at [710, 313] on span "😍" at bounding box center [714, 303] width 37 height 27
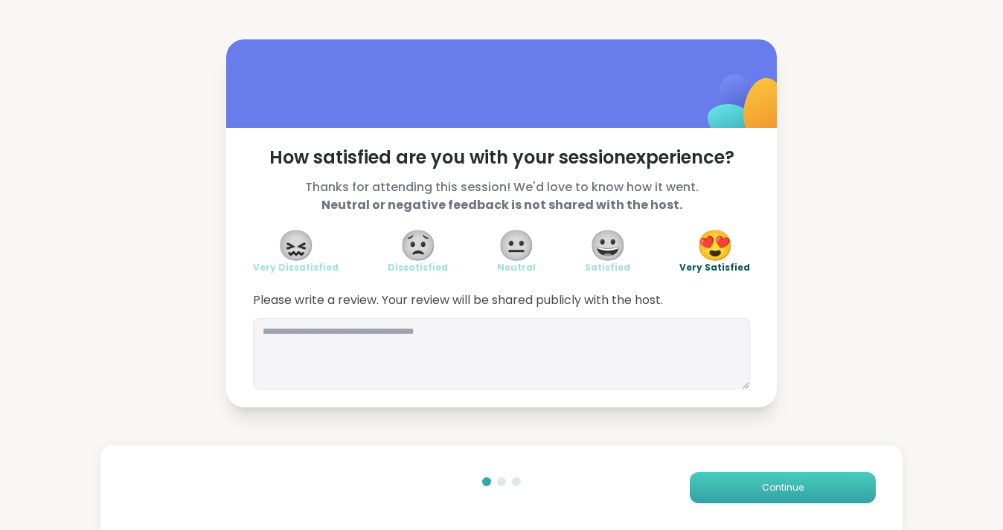
click at [769, 475] on button "Continue" at bounding box center [783, 487] width 186 height 31
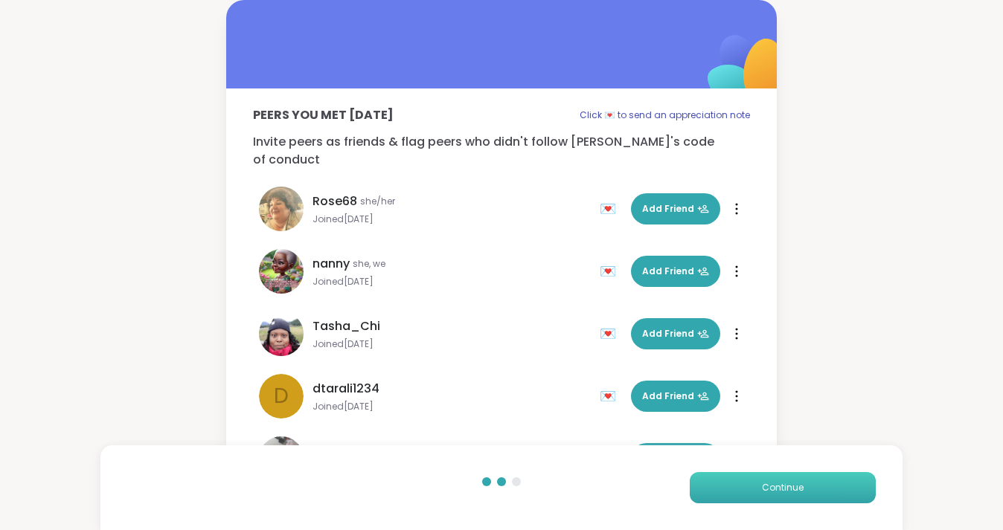
click at [806, 484] on button "Continue" at bounding box center [783, 487] width 186 height 31
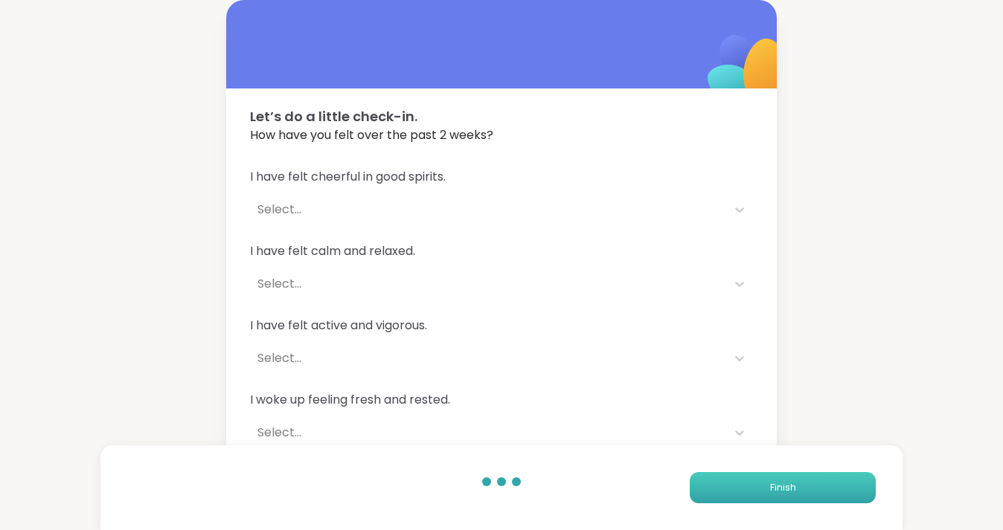
click at [806, 484] on button "Finish" at bounding box center [783, 487] width 186 height 31
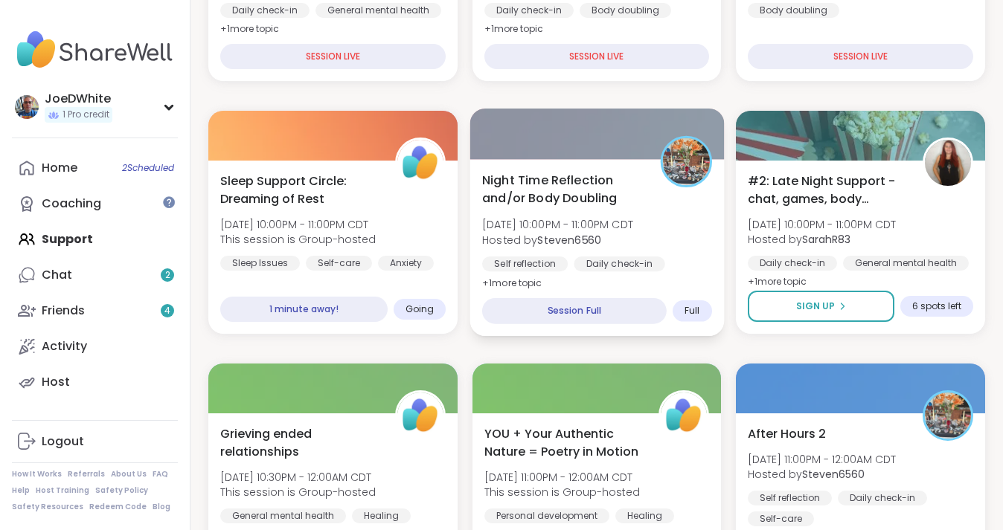
scroll to position [475, 1]
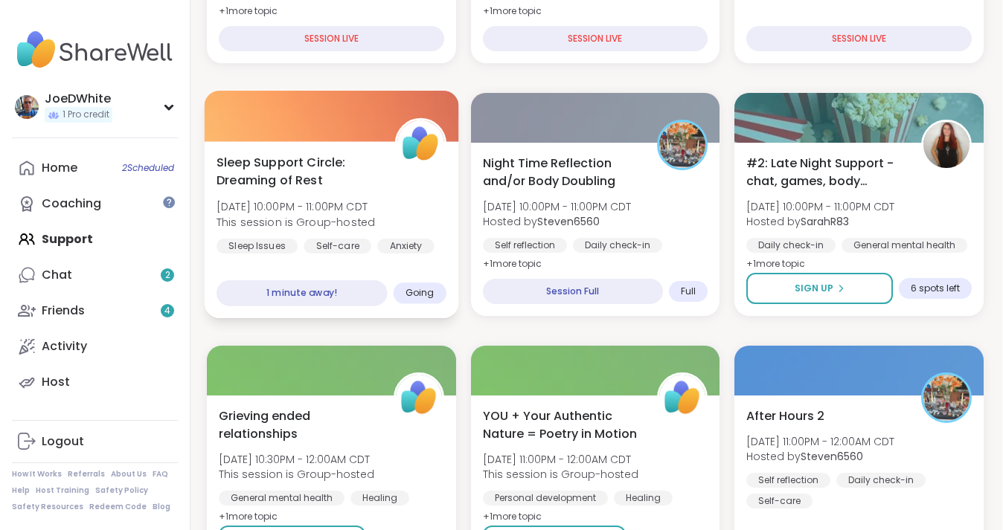
click at [399, 202] on div "Sleep Support Circle: Dreaming of Rest Sun, Sep 14 | 10:00PM - 11:00PM CDT This…" at bounding box center [331, 203] width 230 height 100
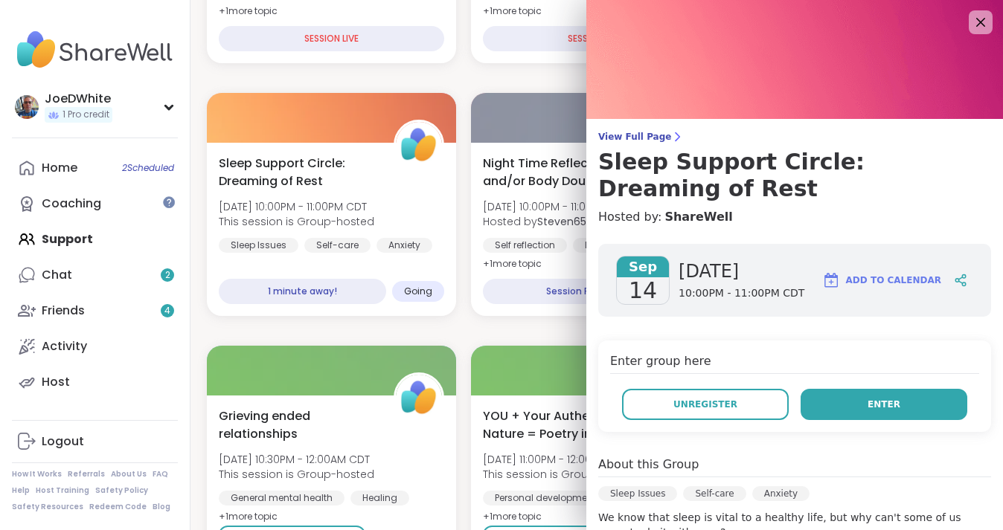
click at [872, 389] on button "Enter" at bounding box center [883, 404] width 167 height 31
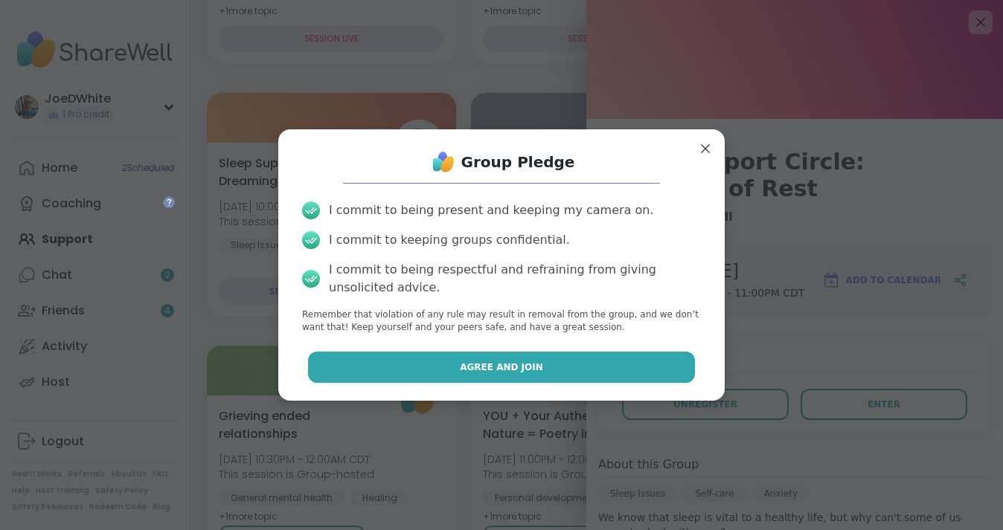
click at [590, 365] on button "Agree and Join" at bounding box center [502, 367] width 388 height 31
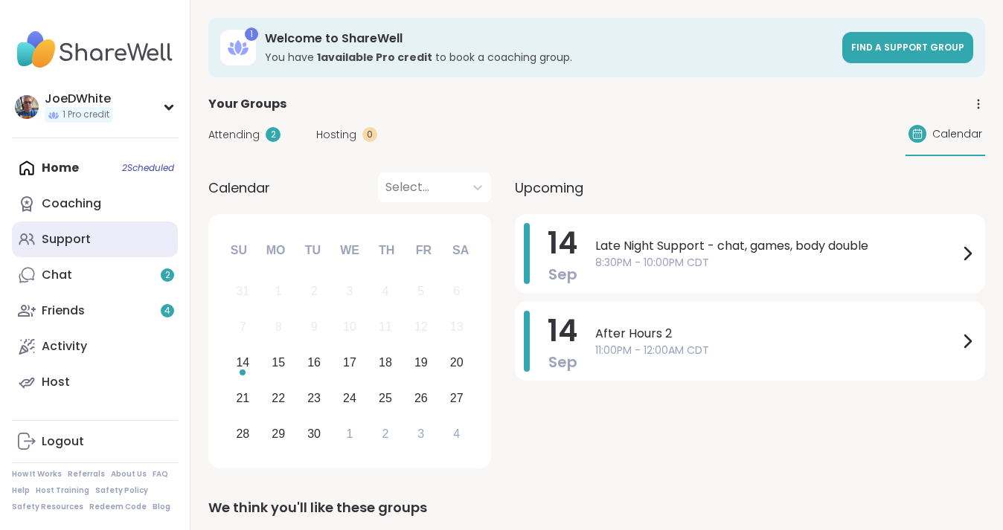
click at [83, 241] on div "Support" at bounding box center [66, 239] width 49 height 16
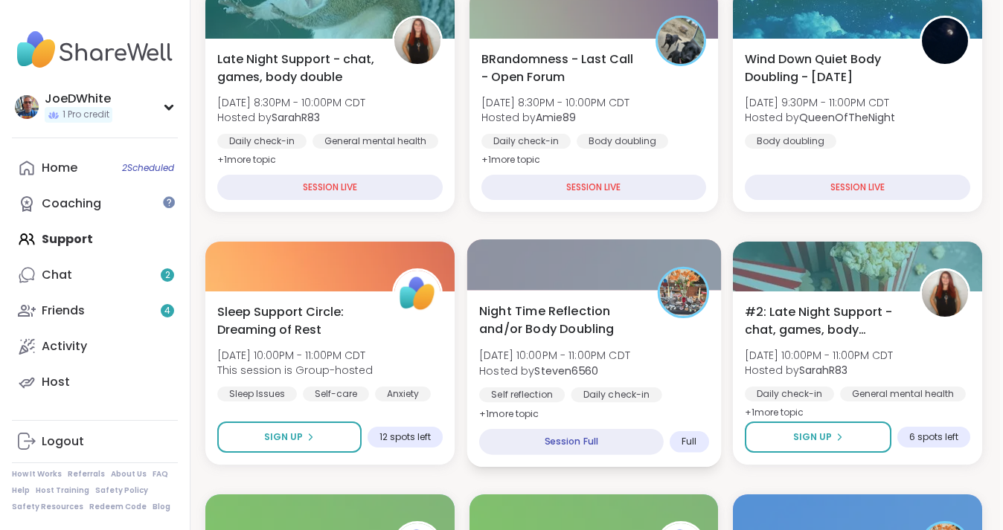
scroll to position [327, 3]
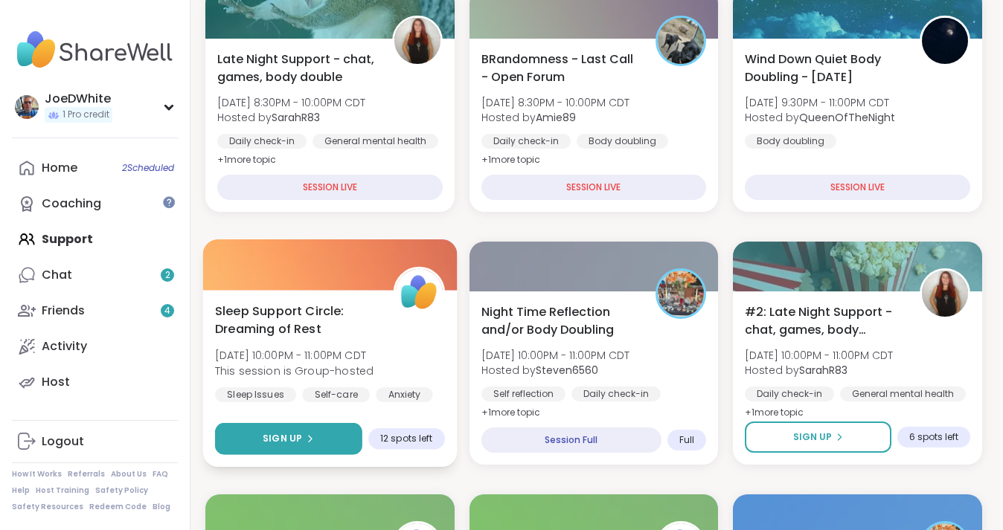
click at [297, 443] on span "Sign Up" at bounding box center [282, 438] width 39 height 13
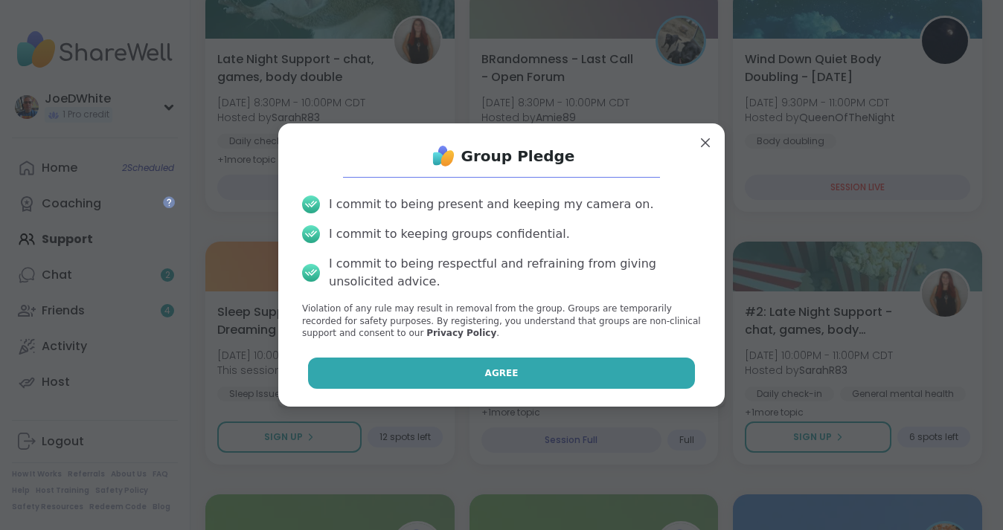
click at [460, 370] on button "Agree" at bounding box center [502, 373] width 388 height 31
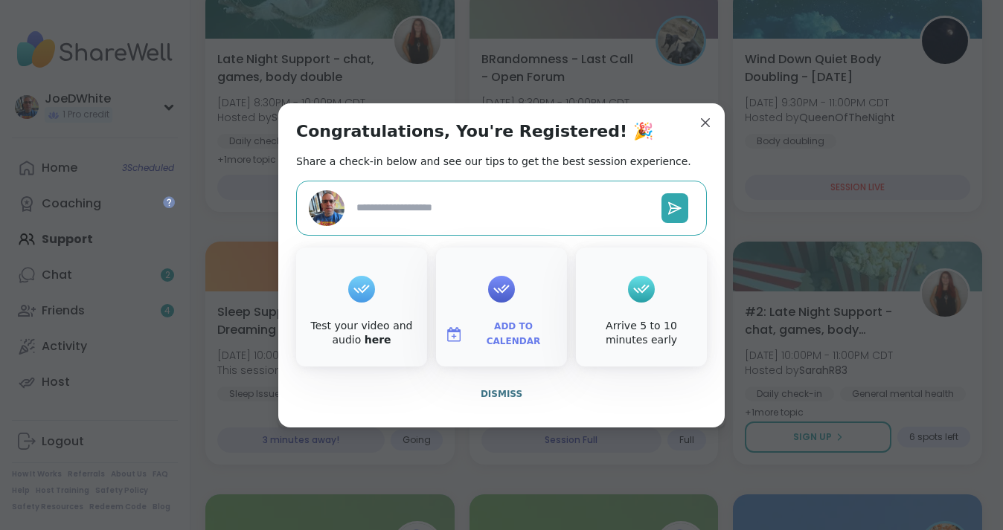
type textarea "*"
click at [504, 399] on span "Dismiss" at bounding box center [502, 394] width 42 height 10
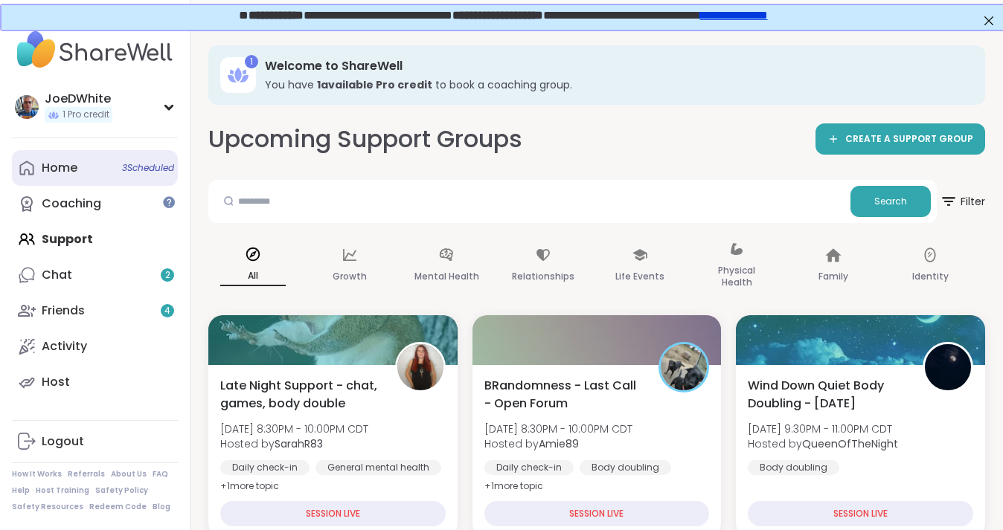
click at [31, 161] on icon at bounding box center [27, 168] width 18 height 18
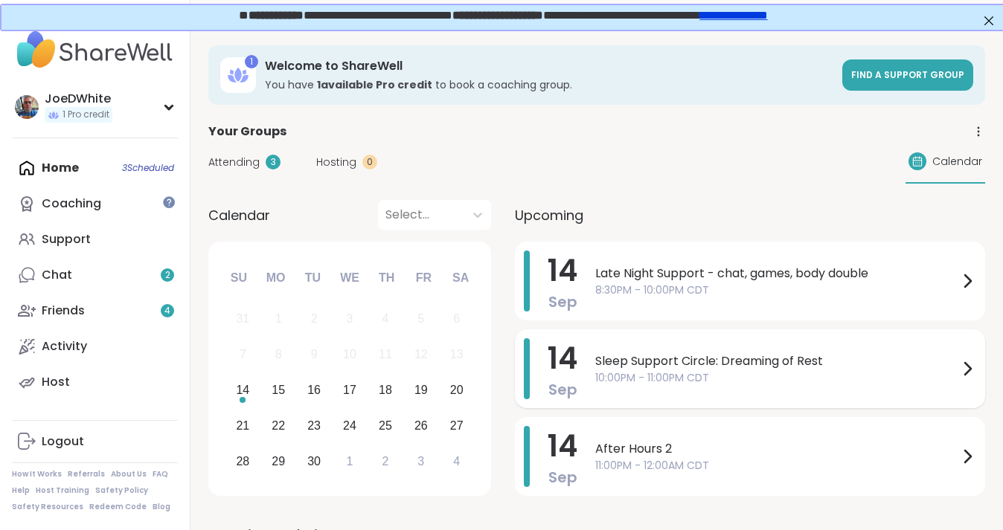
scroll to position [26, 1]
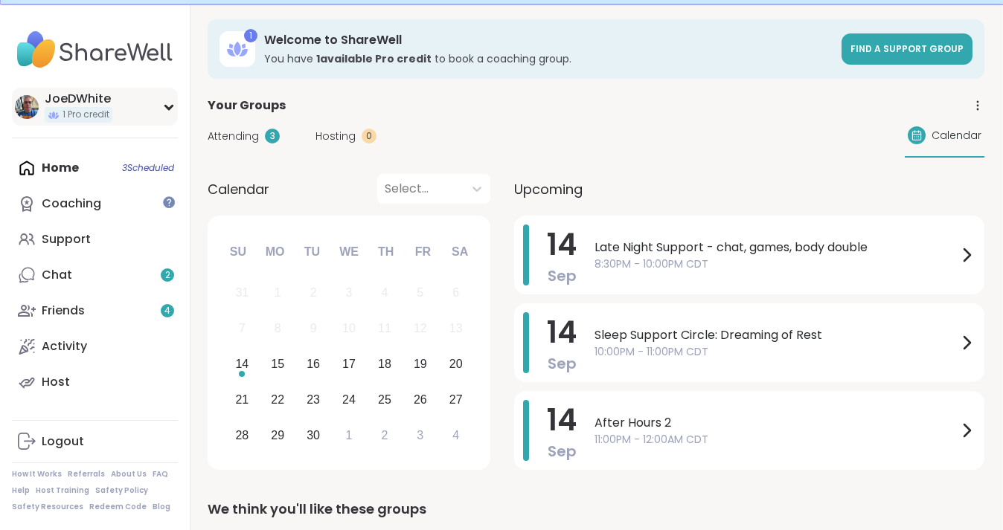
click at [20, 106] on img at bounding box center [27, 107] width 24 height 24
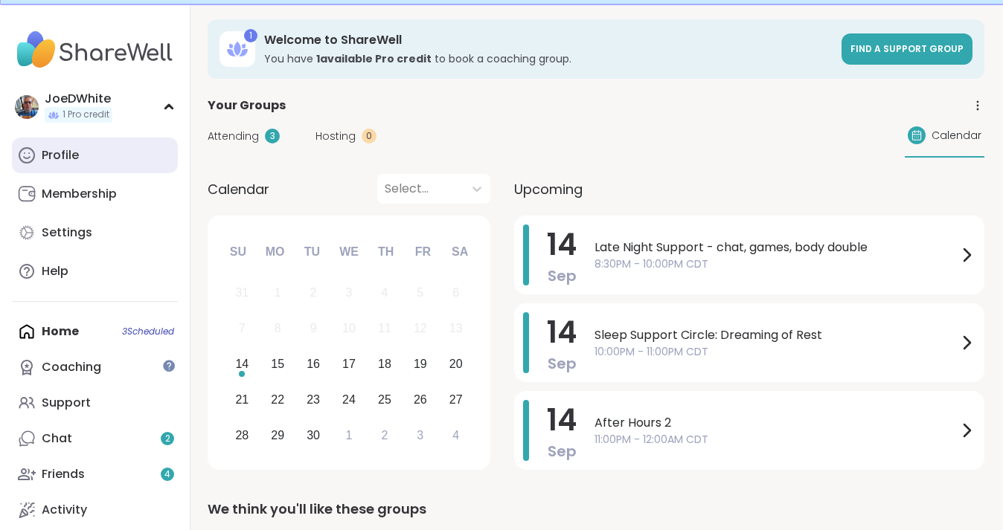
scroll to position [0, 0]
click at [86, 169] on link "Profile" at bounding box center [95, 156] width 166 height 36
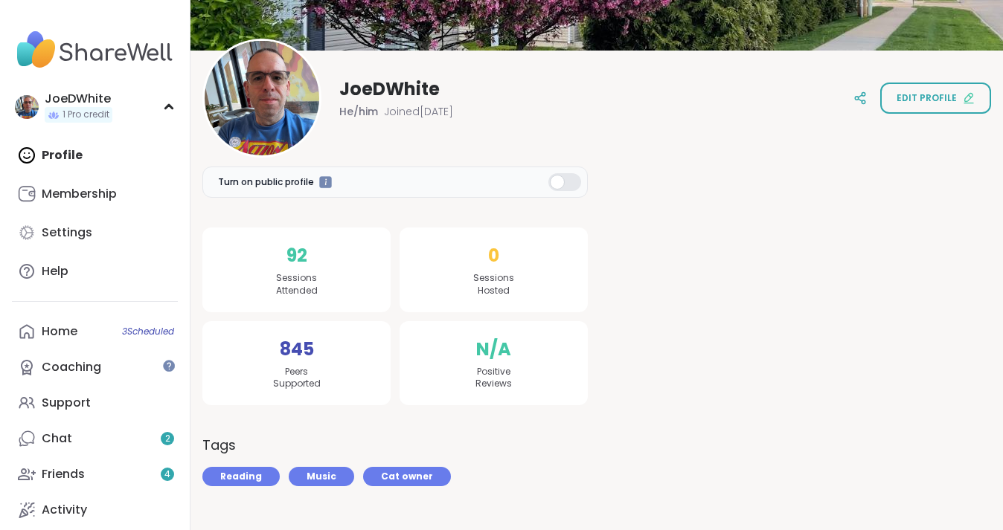
scroll to position [133, 0]
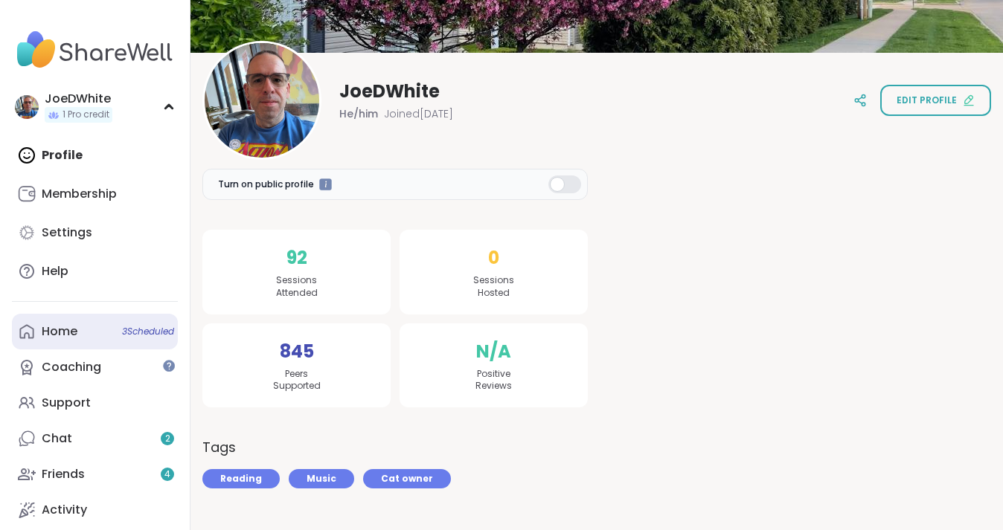
click at [73, 340] on link "Home 3 Scheduled" at bounding box center [95, 332] width 166 height 36
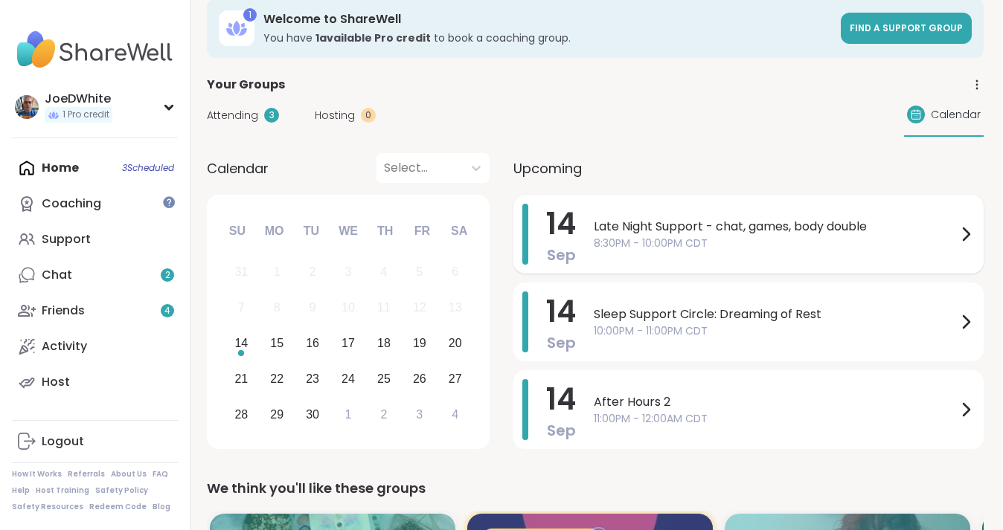
scroll to position [60, 3]
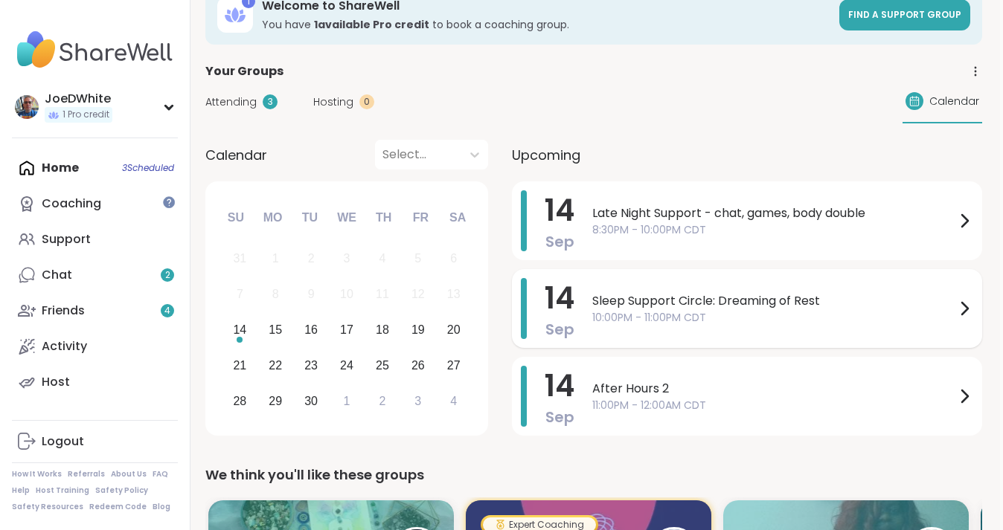
click at [737, 295] on span "Sleep Support Circle: Dreaming of Rest" at bounding box center [773, 301] width 363 height 18
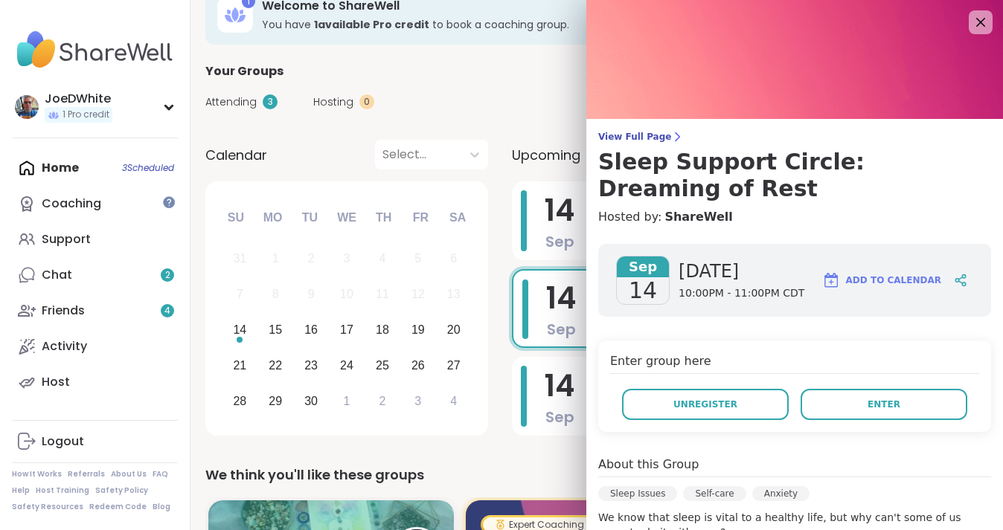
scroll to position [0, 0]
click at [985, 22] on icon at bounding box center [980, 22] width 19 height 19
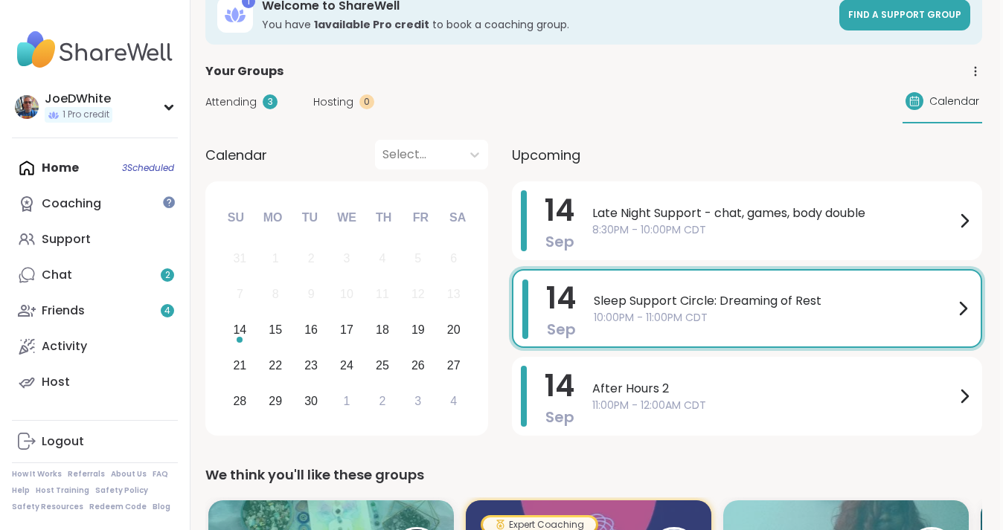
scroll to position [94, 3]
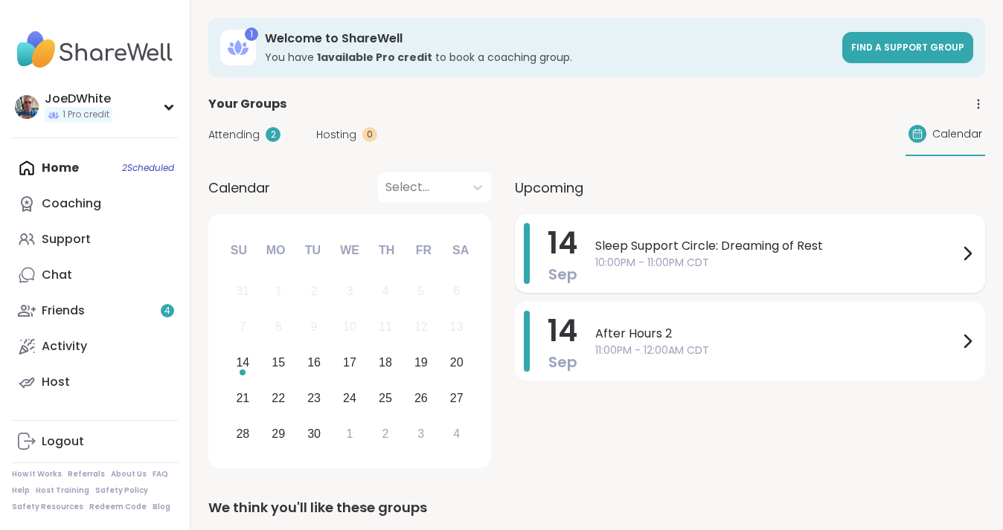
click at [677, 243] on span "Sleep Support Circle: Dreaming of Rest" at bounding box center [776, 246] width 363 height 18
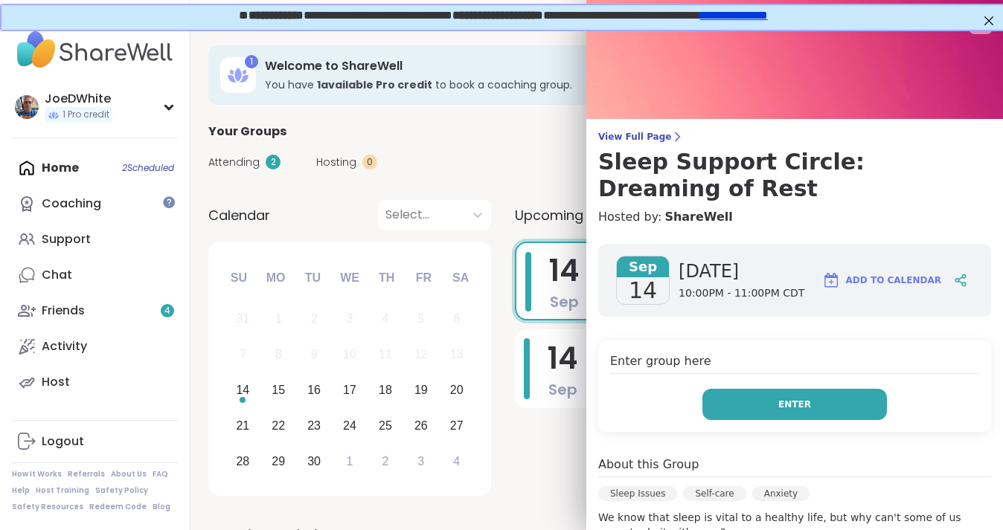
click at [789, 398] on span "Enter" at bounding box center [794, 404] width 33 height 13
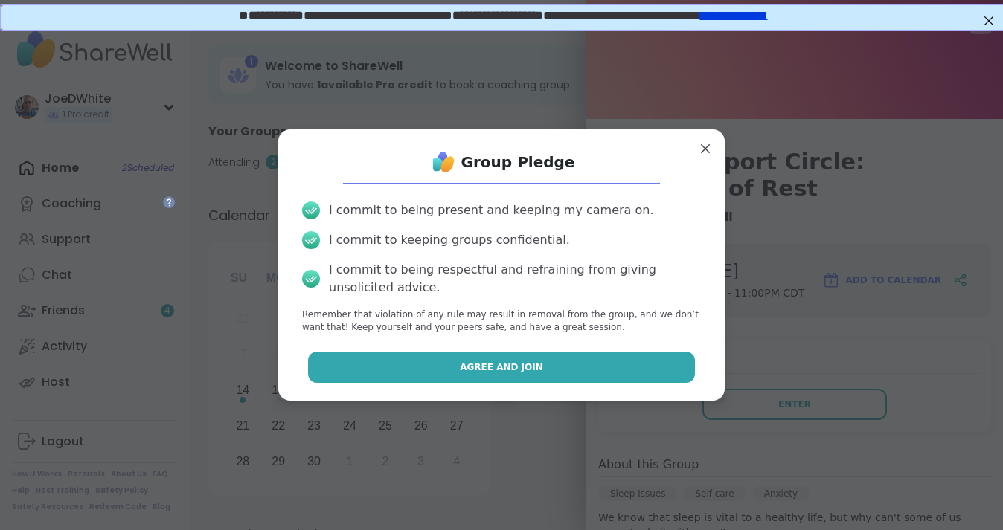
click at [661, 359] on button "Agree and Join" at bounding box center [502, 367] width 388 height 31
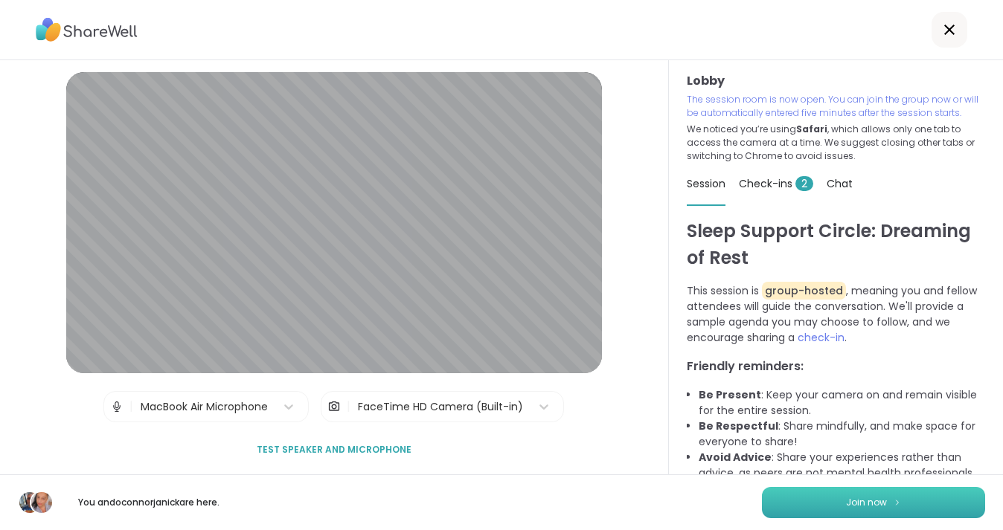
click at [834, 505] on button "Join now" at bounding box center [873, 502] width 223 height 31
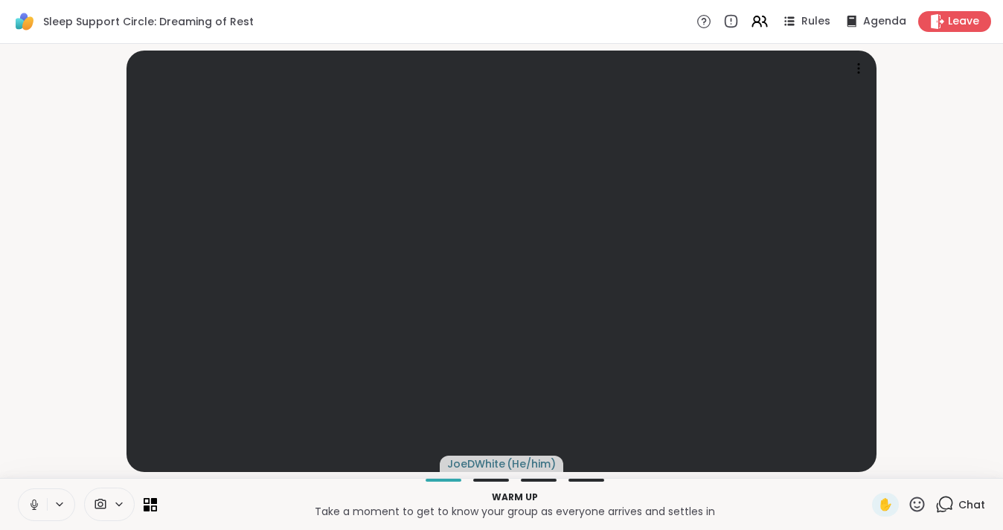
click at [31, 504] on icon at bounding box center [34, 504] width 13 height 13
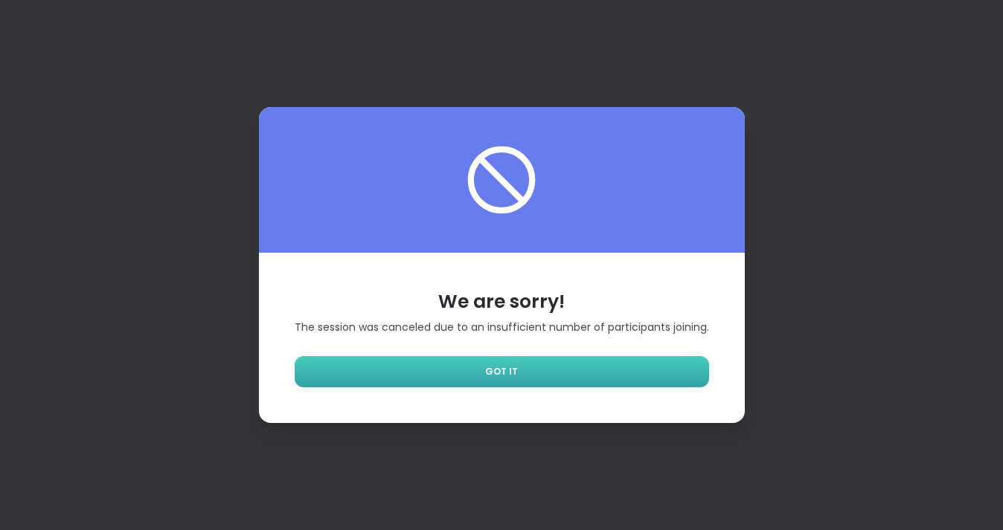
click at [468, 366] on link "GOT IT" at bounding box center [502, 371] width 414 height 31
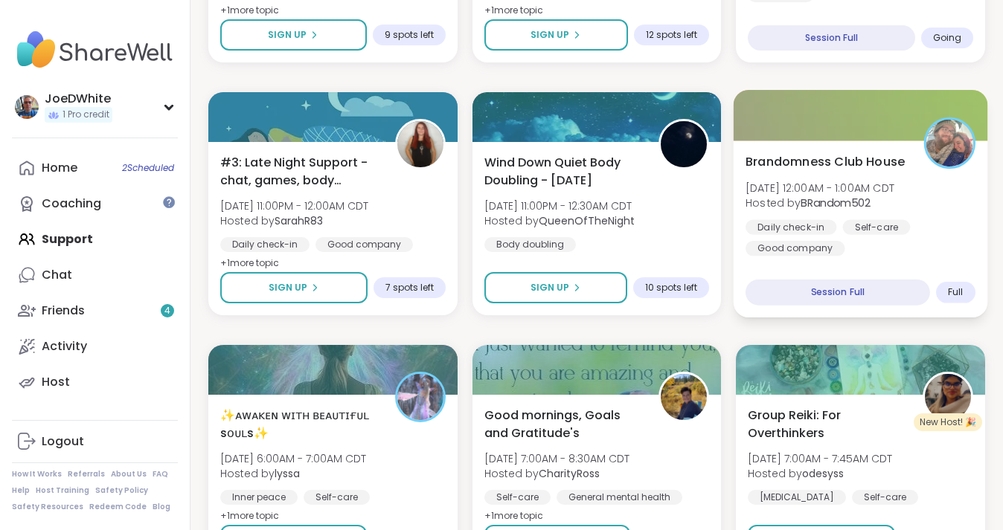
scroll to position [726, 0]
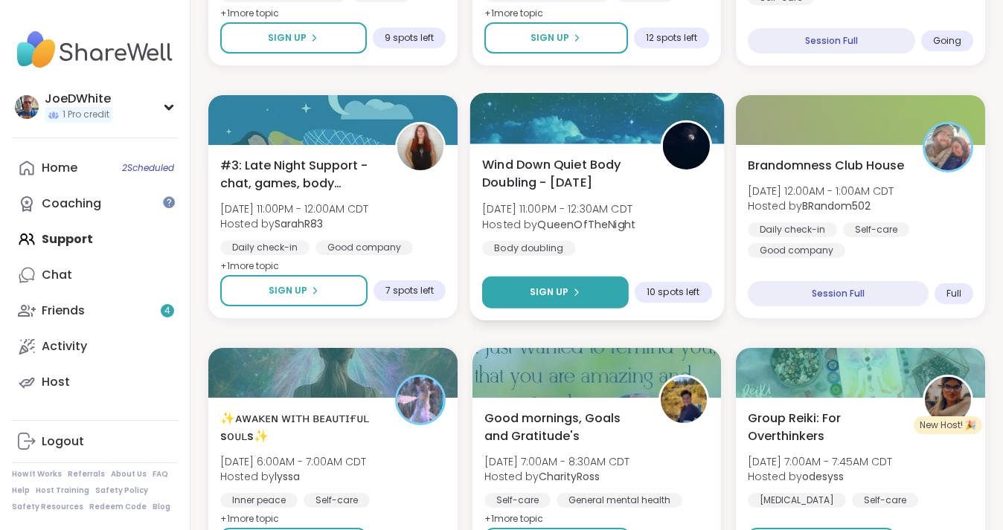
click at [588, 291] on button "Sign Up" at bounding box center [555, 293] width 147 height 32
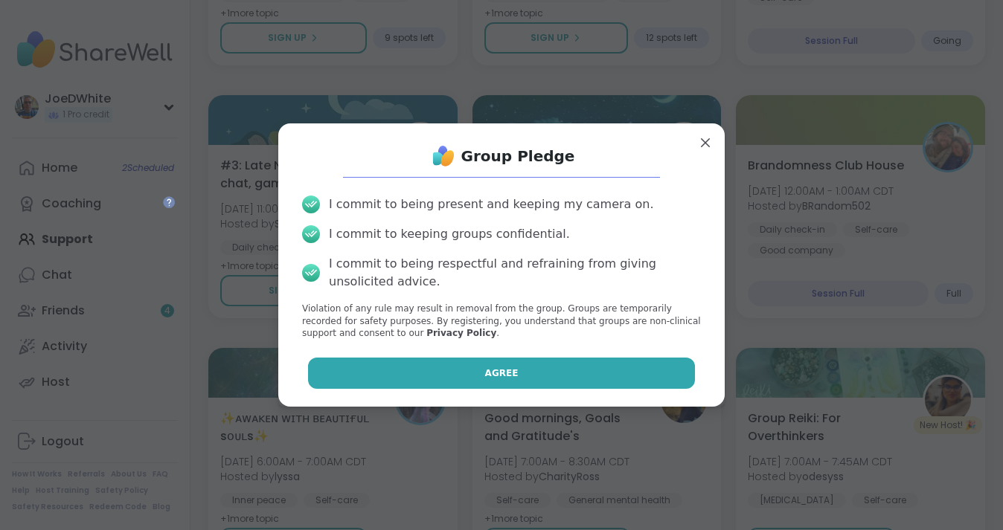
click at [510, 361] on button "Agree" at bounding box center [502, 373] width 388 height 31
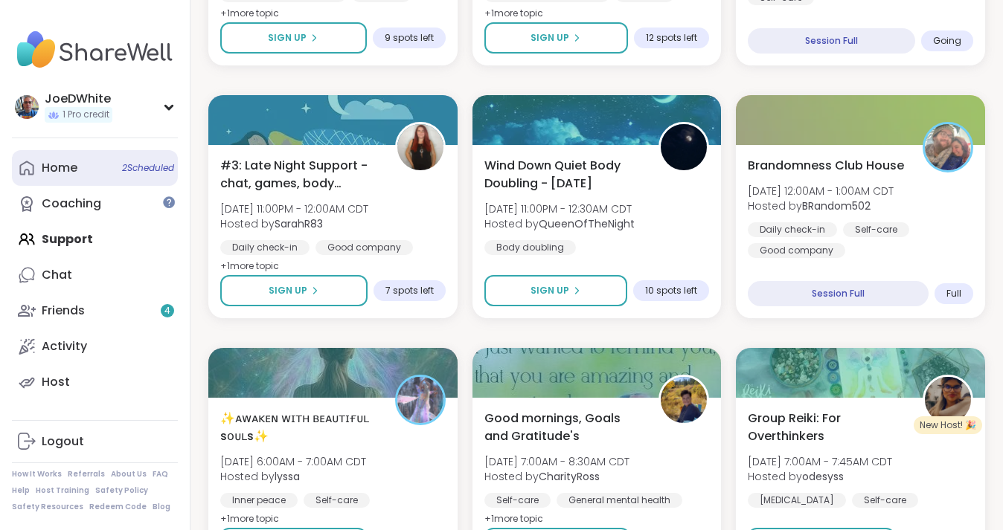
click at [59, 177] on link "Home 2 Scheduled" at bounding box center [95, 168] width 166 height 36
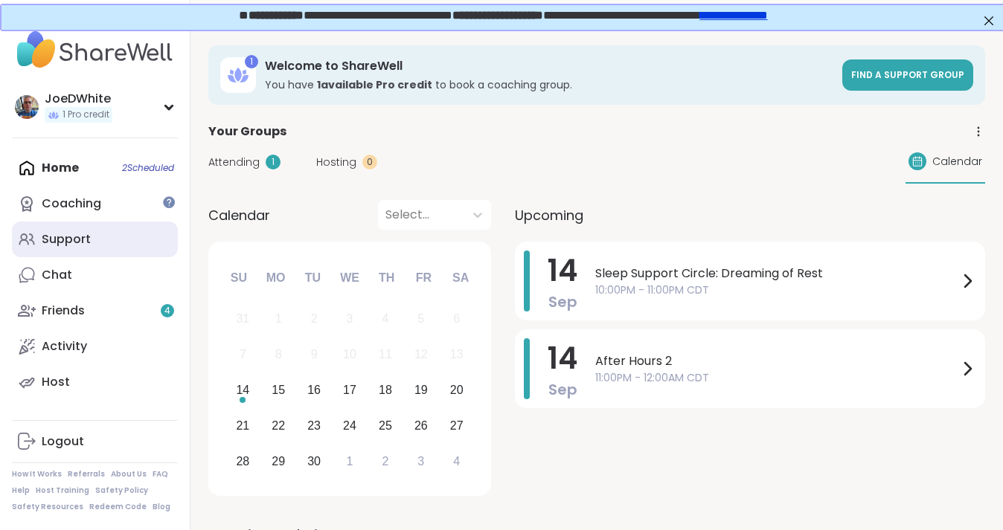
click at [60, 245] on div "Support" at bounding box center [66, 239] width 49 height 16
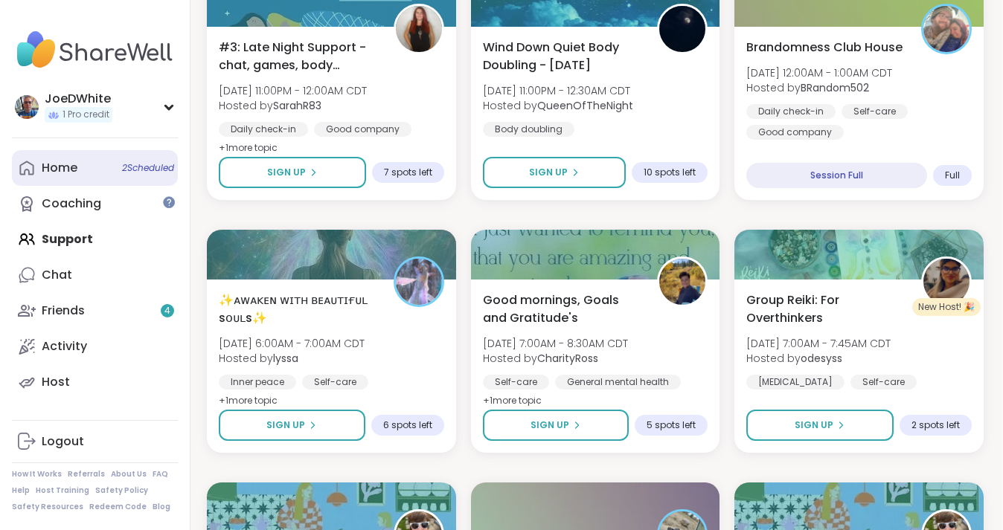
click at [77, 168] on div "Home 2 Scheduled" at bounding box center [60, 168] width 36 height 16
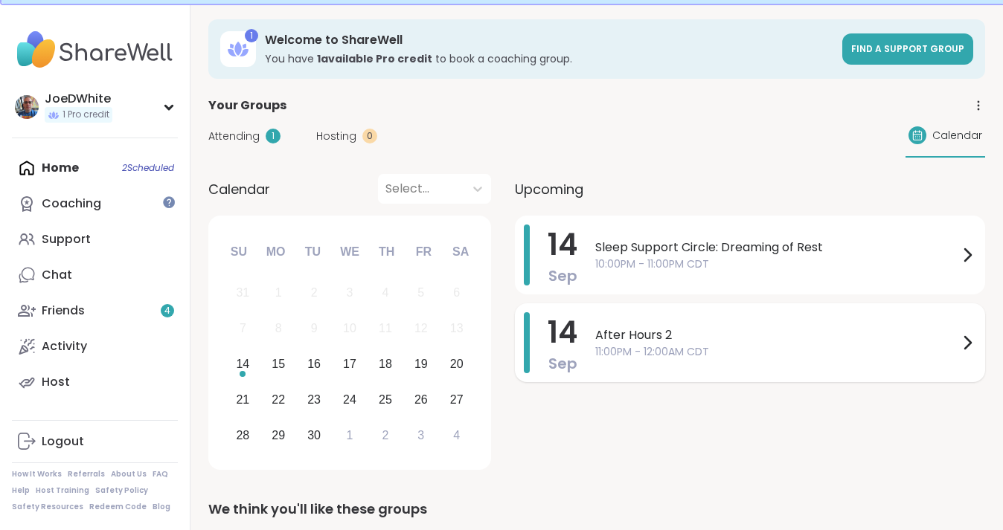
click at [667, 353] on span "11:00PM - 12:00AM CDT" at bounding box center [776, 352] width 363 height 16
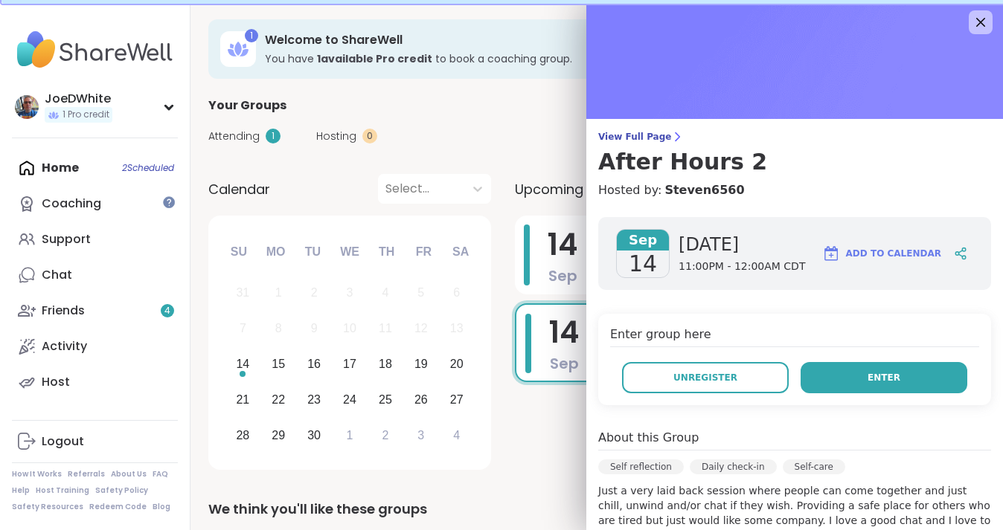
click at [844, 366] on button "Enter" at bounding box center [883, 377] width 167 height 31
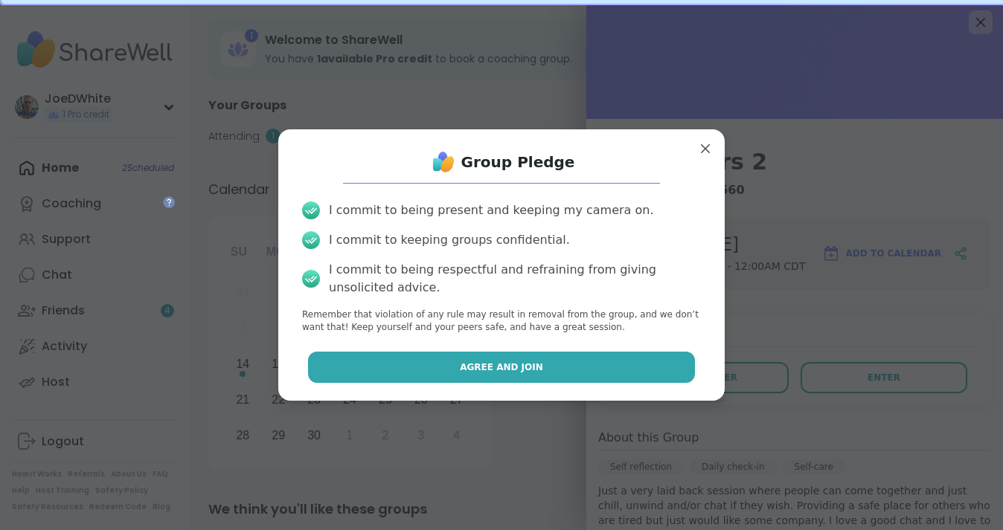
click at [583, 376] on button "Agree and Join" at bounding box center [502, 367] width 388 height 31
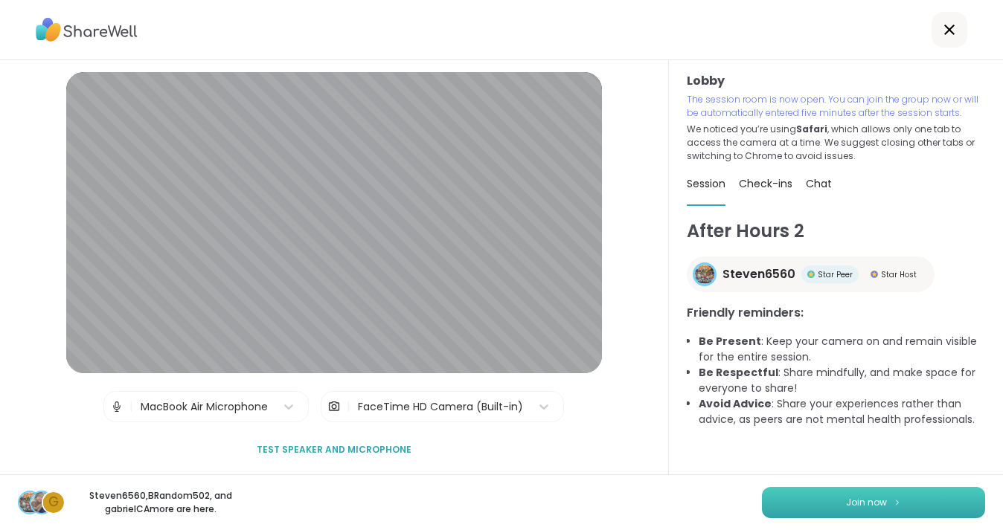
click at [917, 503] on button "Join now" at bounding box center [873, 502] width 223 height 31
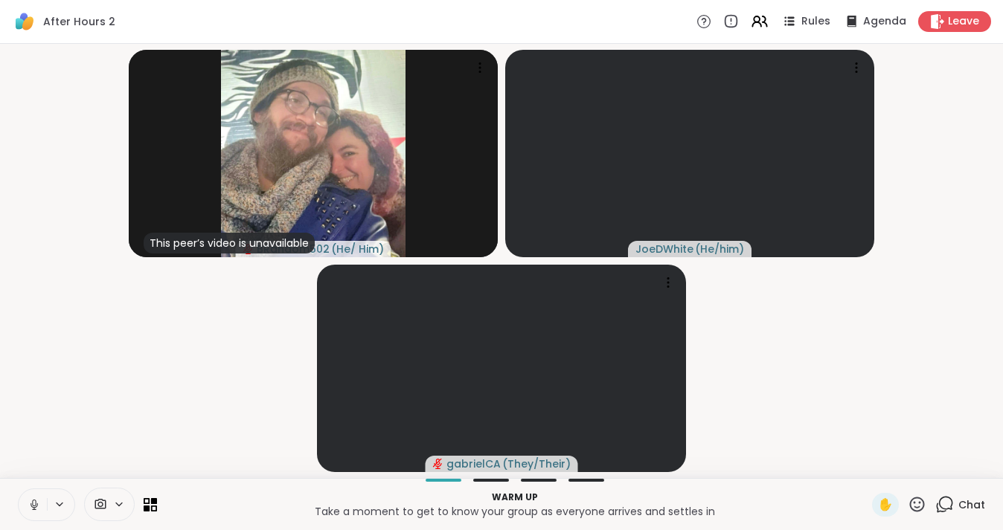
click at [36, 498] on icon at bounding box center [34, 504] width 13 height 13
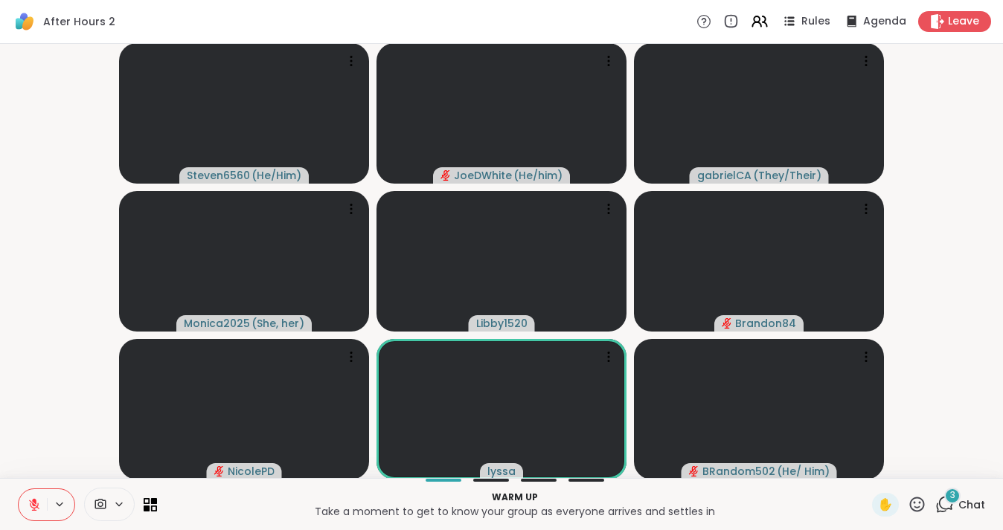
click at [28, 509] on icon at bounding box center [34, 504] width 13 height 13
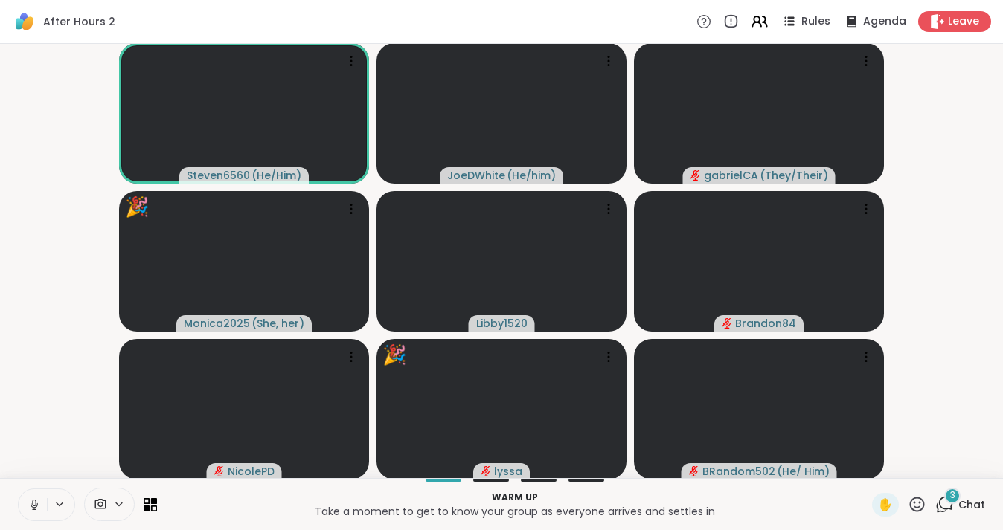
click at [33, 504] on icon at bounding box center [34, 504] width 13 height 13
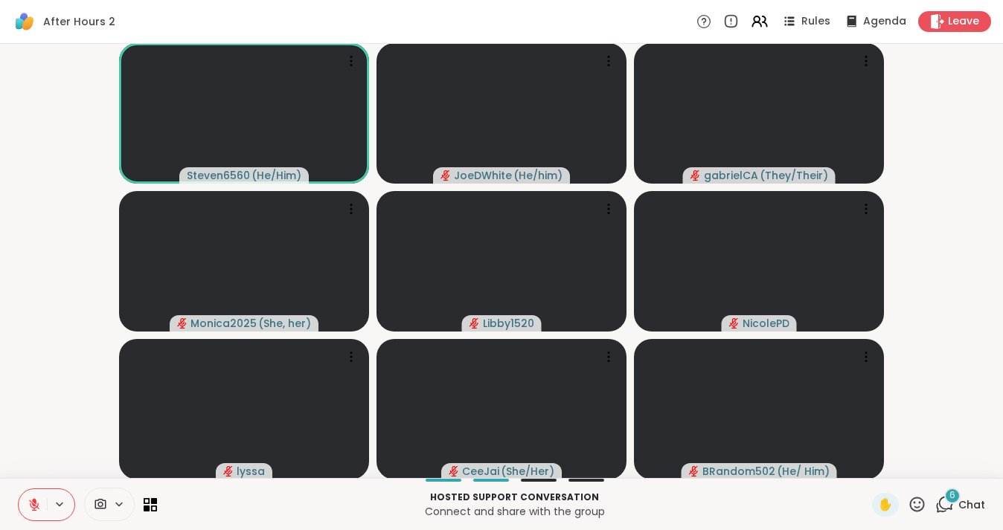
click at [31, 502] on icon at bounding box center [34, 505] width 10 height 10
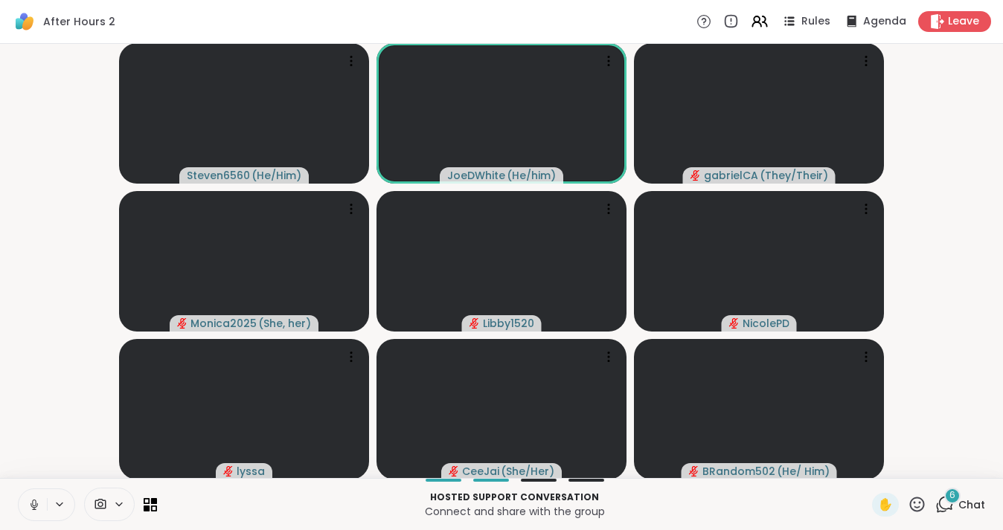
click at [37, 510] on icon at bounding box center [34, 504] width 13 height 13
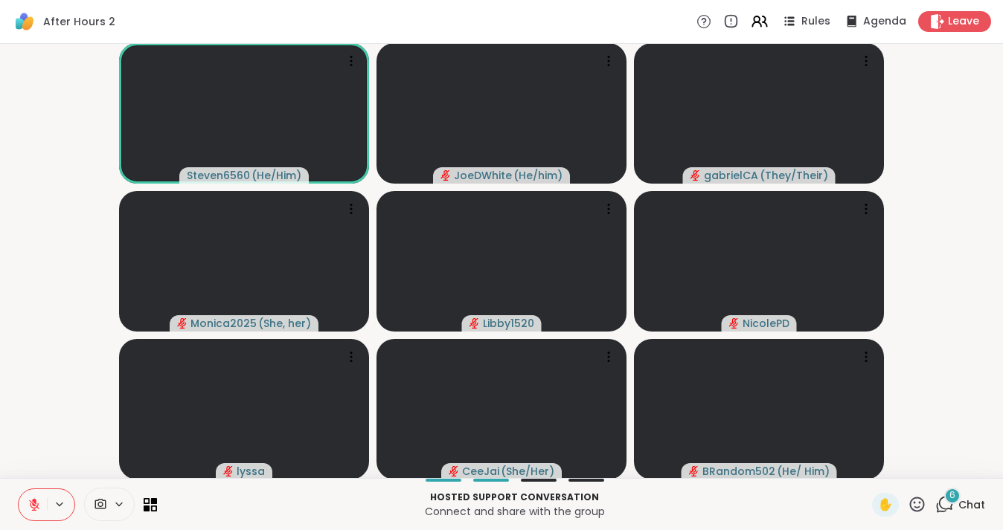
click at [969, 501] on span "Chat" at bounding box center [971, 505] width 27 height 15
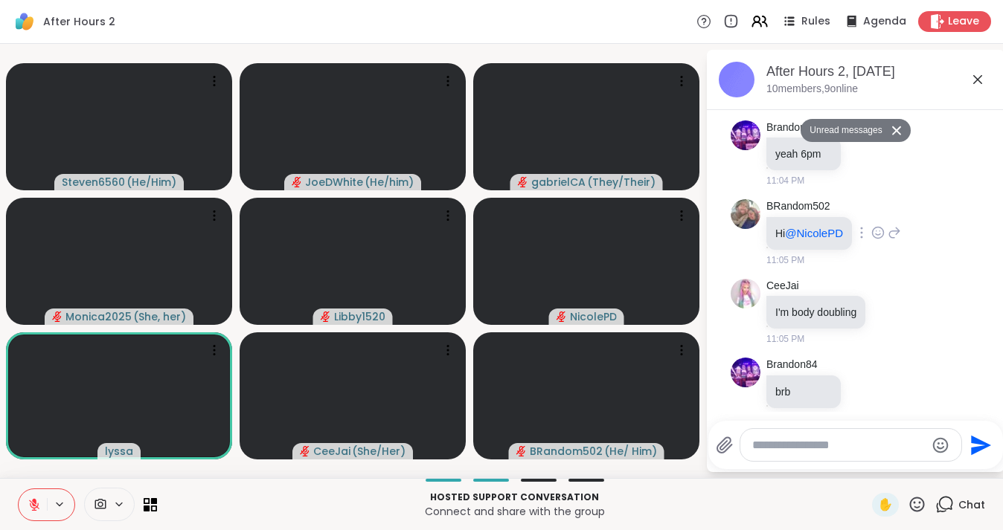
scroll to position [289, 0]
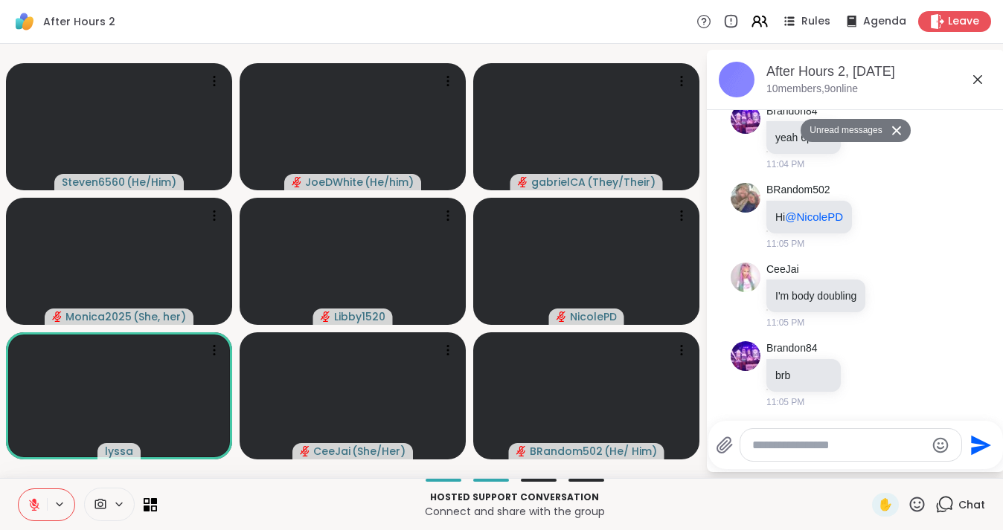
click at [817, 438] on textarea "Type your message" at bounding box center [838, 445] width 173 height 15
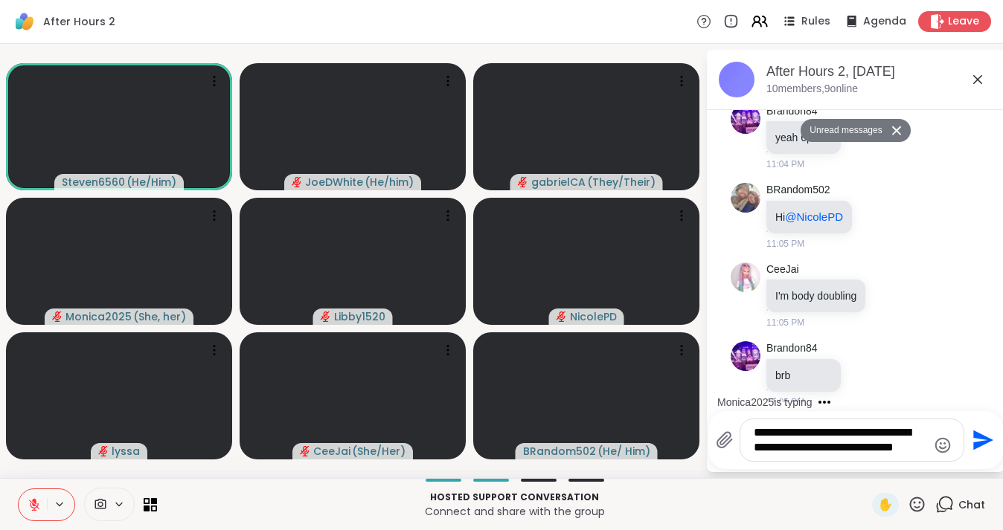
type textarea "**********"
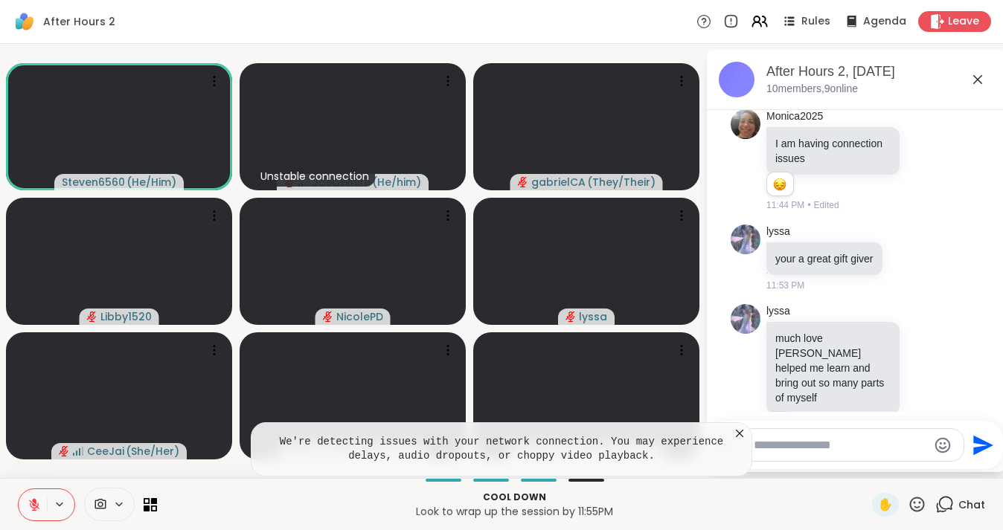
scroll to position [2224, 0]
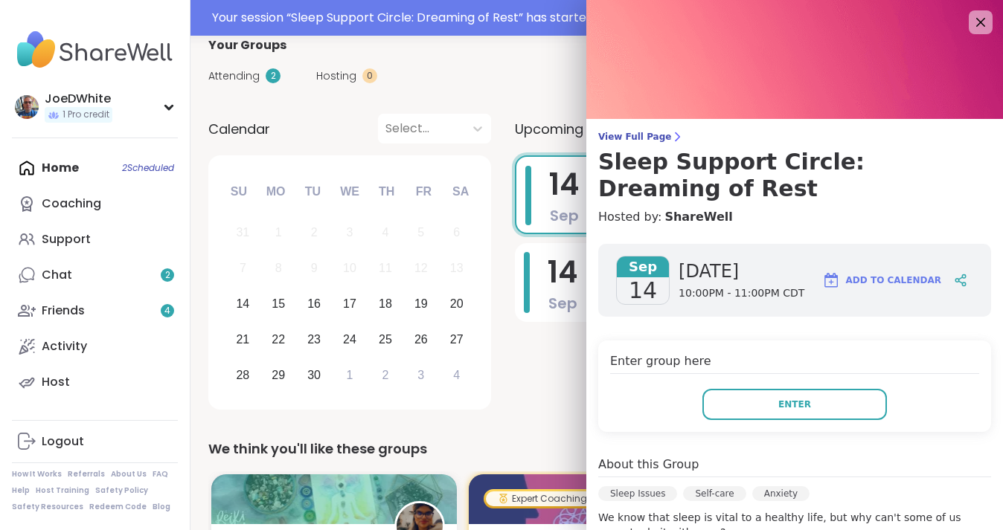
scroll to position [94, 0]
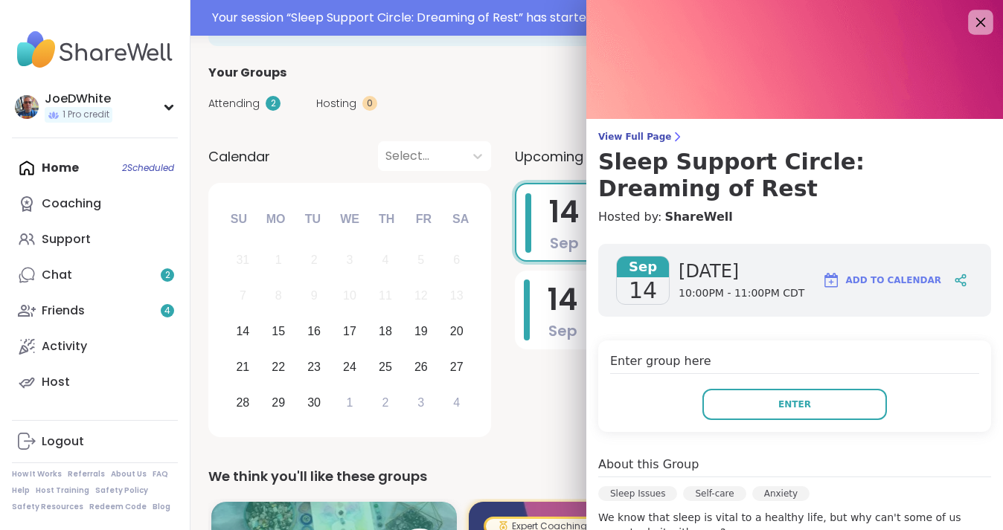
click at [983, 26] on icon at bounding box center [980, 22] width 19 height 19
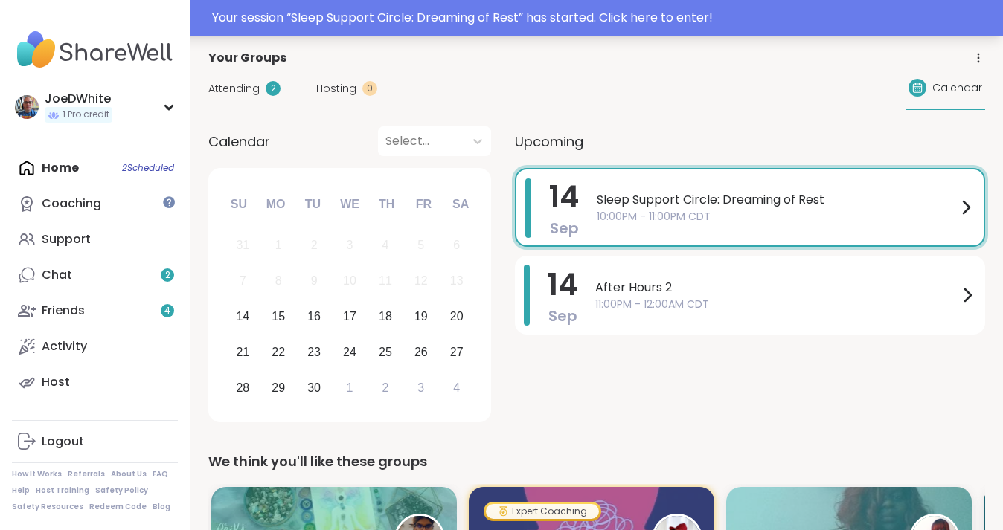
scroll to position [0, 0]
